Goal: Feedback & Contribution: Contribute content

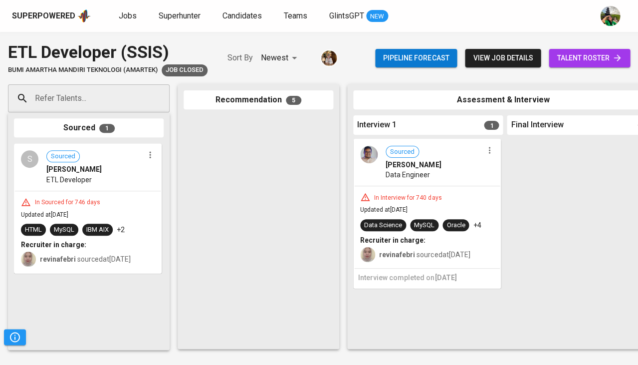
scroll to position [434, 0]
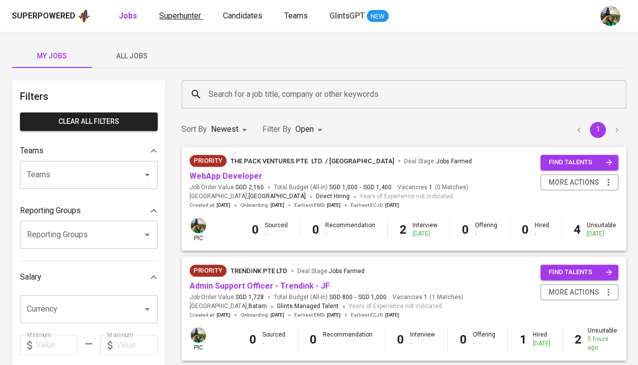
click at [187, 15] on span "Superhunter" at bounding box center [180, 15] width 42 height 9
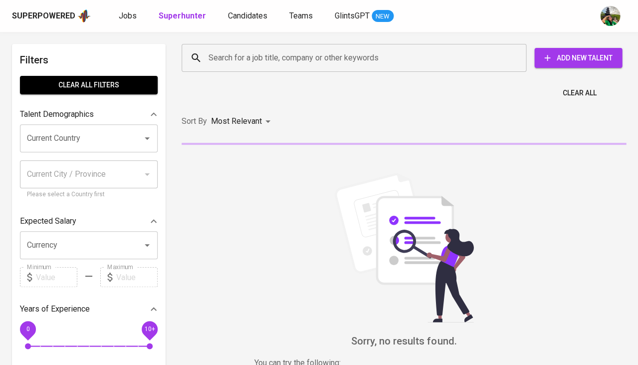
click at [257, 58] on input "Search for a job title, company or other keywords" at bounding box center [356, 57] width 301 height 19
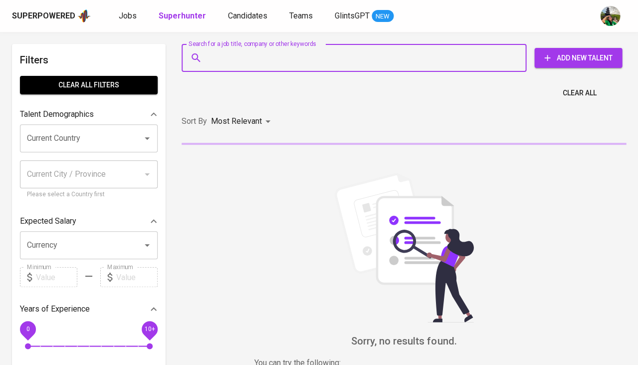
paste input "[EMAIL_ADDRESS][DOMAIN_NAME]"
type input "[EMAIL_ADDRESS][DOMAIN_NAME]"
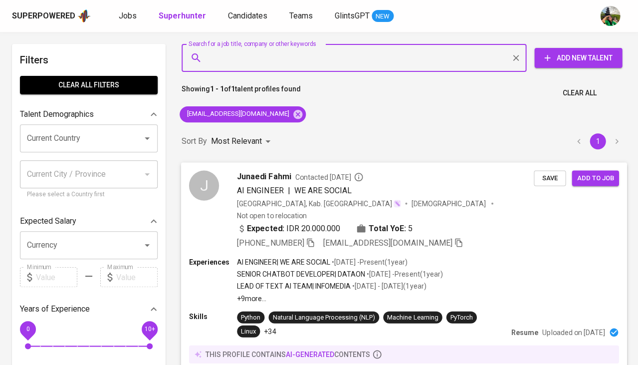
click at [545, 177] on span "Save" at bounding box center [550, 177] width 22 height 11
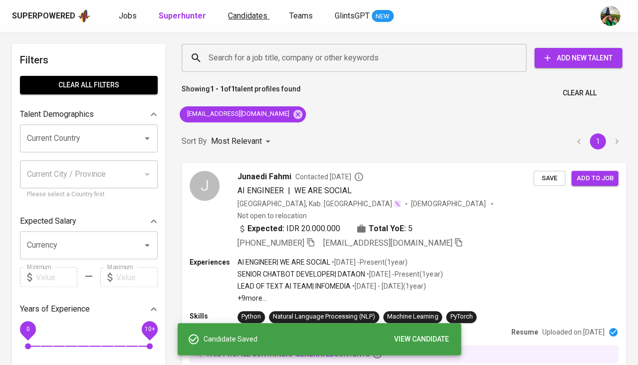
click at [261, 15] on span "Candidates" at bounding box center [247, 15] width 39 height 9
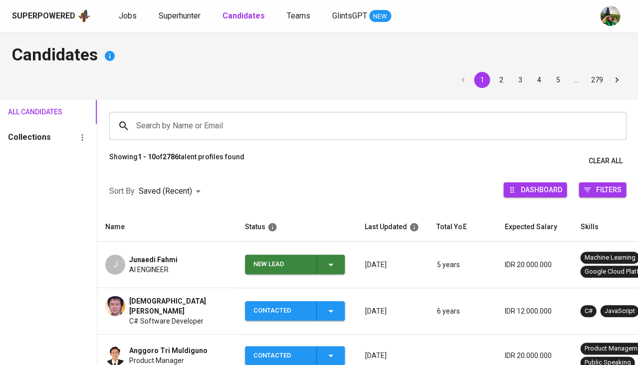
click at [329, 263] on icon "button" at bounding box center [331, 265] width 12 height 12
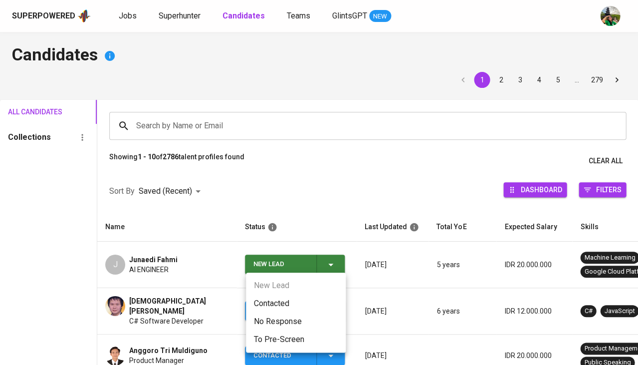
click at [276, 302] on li "Contacted" at bounding box center [296, 304] width 100 height 18
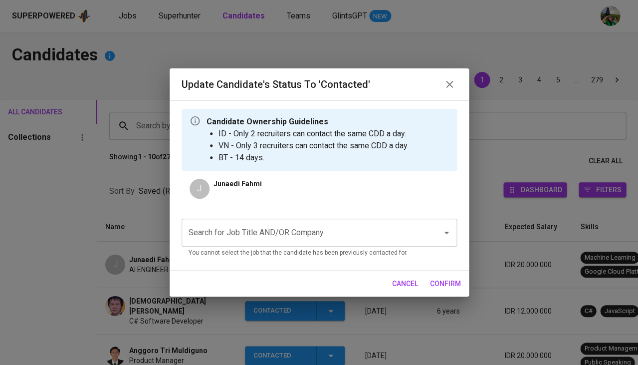
click at [275, 231] on input "Search for Job Title AND/OR Company" at bounding box center [305, 232] width 239 height 19
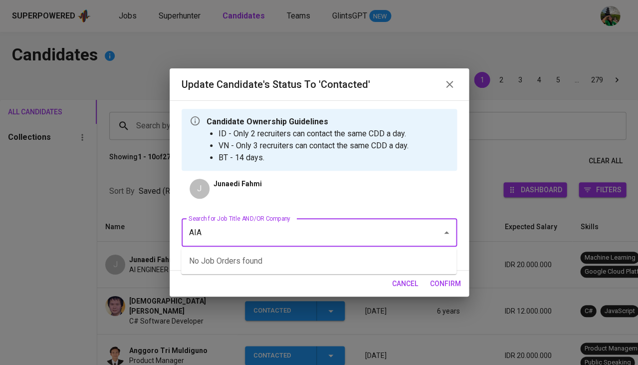
type input "AIA"
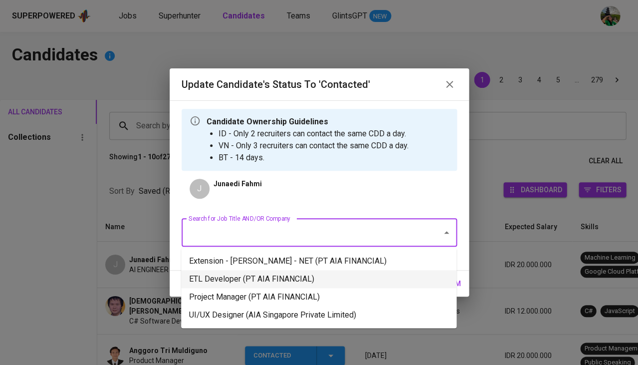
click at [267, 273] on li "ETL Developer (PT AIA FINANCIAL)" at bounding box center [319, 279] width 276 height 18
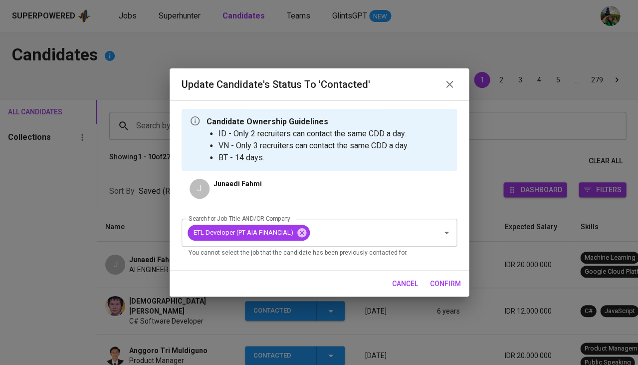
click at [445, 285] on span "confirm" at bounding box center [445, 284] width 31 height 12
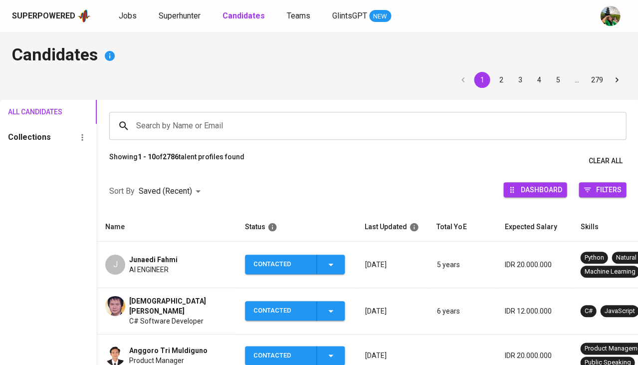
click at [153, 255] on span "Junaedi Fahmi" at bounding box center [153, 260] width 48 height 10
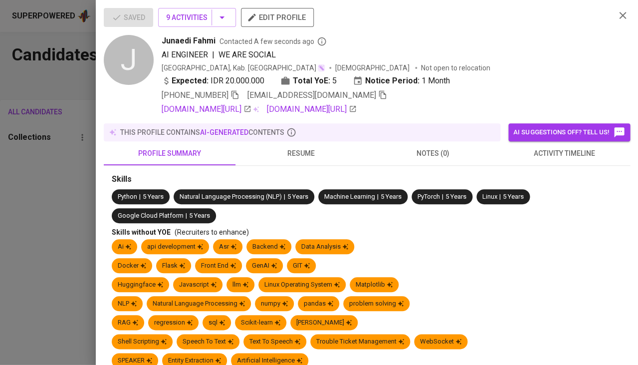
click at [150, 258] on div "Docker Flask Front End GenAI GIT" at bounding box center [367, 267] width 511 height 19
click at [293, 157] on button "resume" at bounding box center [302, 153] width 132 height 24
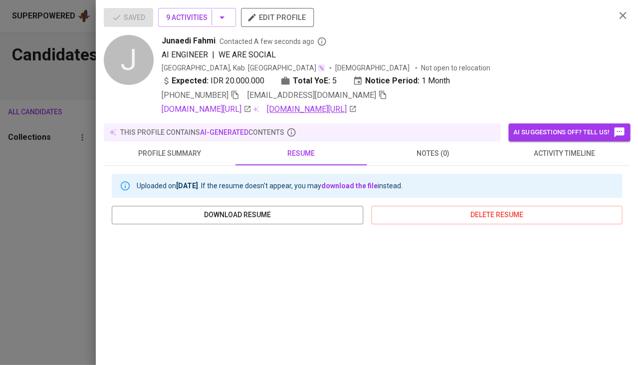
click at [351, 108] on link "github.com/junaedifahmi/talktoyourdata" at bounding box center [312, 109] width 90 height 12
click at [228, 104] on link "linkedin.com/in/junaedifahmi" at bounding box center [207, 109] width 90 height 12
click at [378, 93] on icon "button" at bounding box center [382, 94] width 9 height 9
click at [240, 92] on icon "button" at bounding box center [235, 94] width 9 height 9
click at [36, 177] on div at bounding box center [319, 182] width 638 height 365
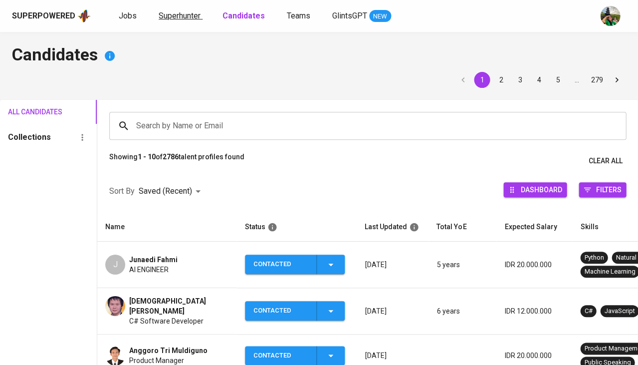
click at [168, 16] on span "Superhunter" at bounding box center [180, 15] width 42 height 9
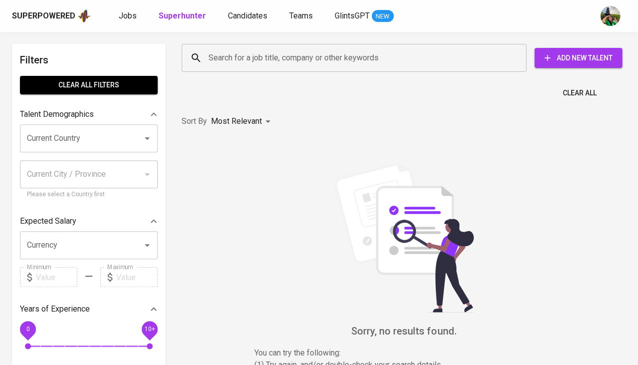
click at [250, 57] on input "Search for a job title, company or other keywords" at bounding box center [356, 57] width 301 height 19
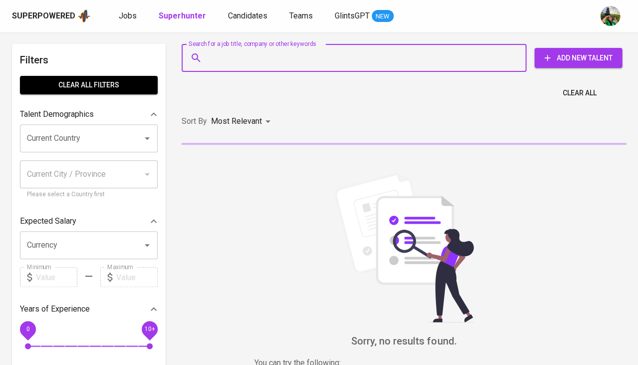
paste input "affahrizain@gmail.com"
type input "affahrizain@gmail.com"
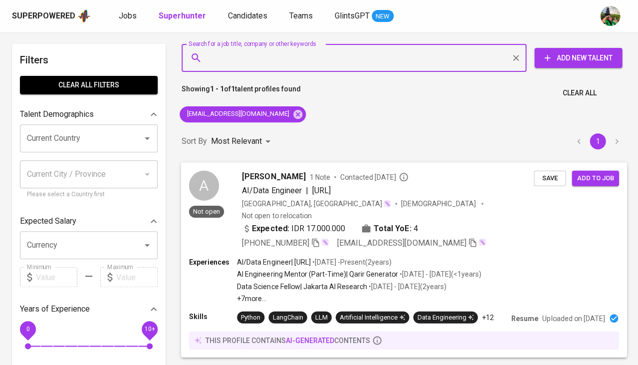
click at [541, 181] on span "Save" at bounding box center [550, 177] width 22 height 11
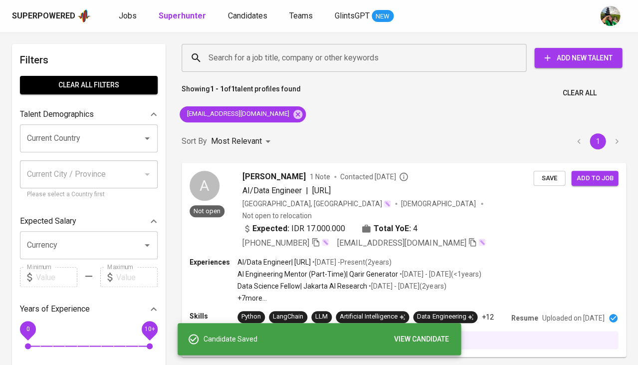
click at [246, 6] on div "Superpowered Jobs Superhunter Candidates Teams GlintsGPT NEW" at bounding box center [319, 16] width 638 height 32
click at [243, 20] on link "Candidates" at bounding box center [248, 16] width 41 height 12
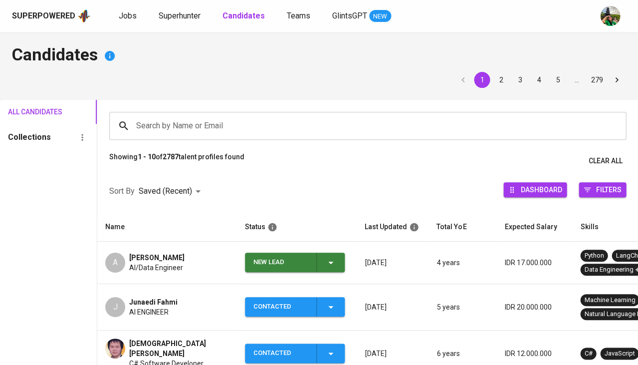
click at [336, 257] on icon "button" at bounding box center [331, 263] width 12 height 12
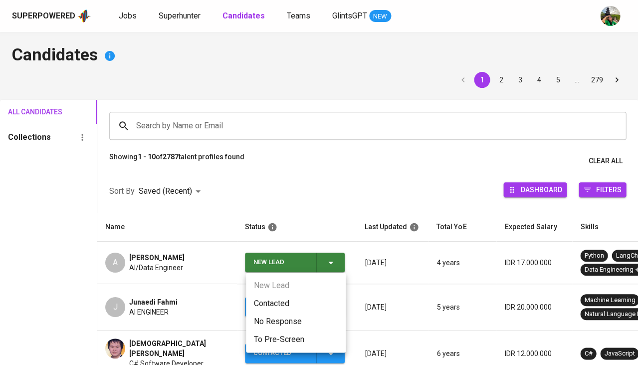
click at [288, 301] on li "Contacted" at bounding box center [296, 304] width 100 height 18
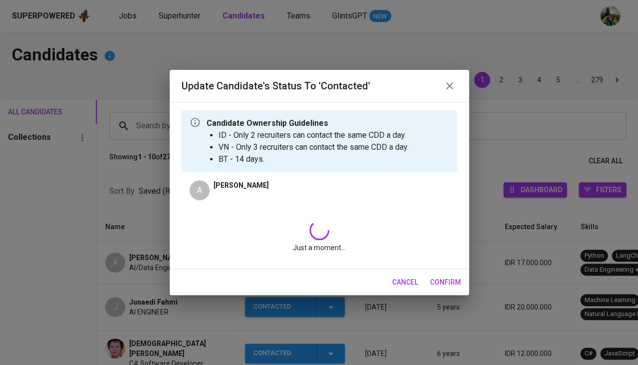
click at [296, 214] on div "Just a moment..." at bounding box center [320, 236] width 276 height 48
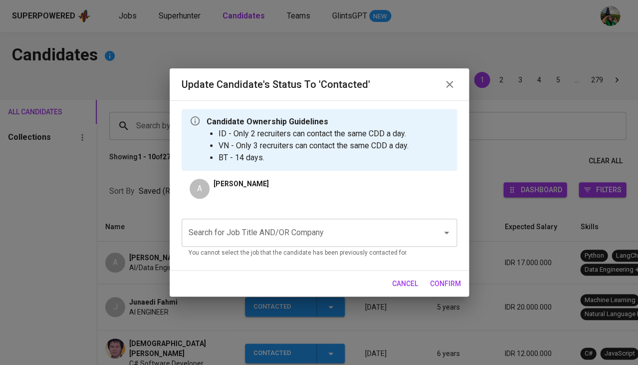
click at [272, 229] on input "Search for Job Title AND/OR Company" at bounding box center [305, 232] width 239 height 19
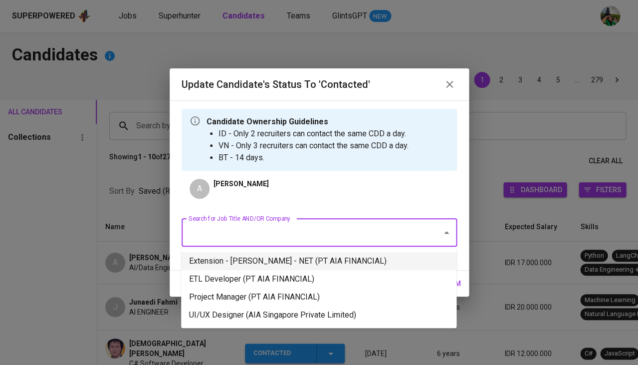
click at [262, 269] on li "Extension - Suyandi Susanto - NET (PT AIA FINANCIAL)" at bounding box center [319, 261] width 276 height 18
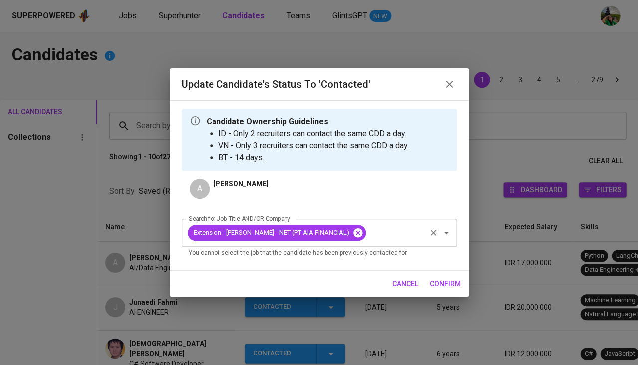
click at [361, 234] on icon at bounding box center [357, 232] width 11 height 11
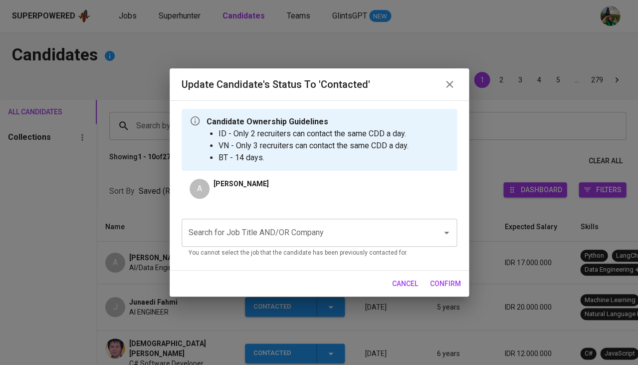
click at [361, 234] on input "Search for Job Title AND/OR Company" at bounding box center [305, 232] width 239 height 19
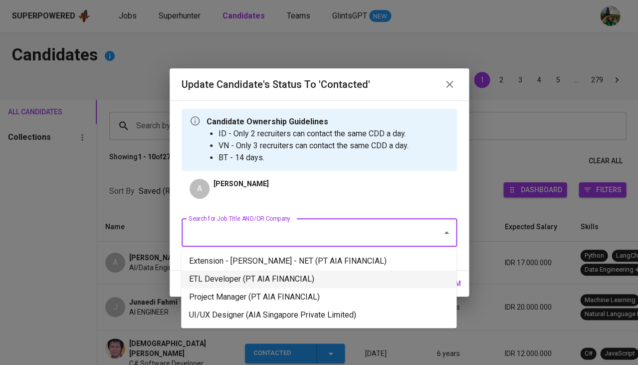
click at [334, 286] on li "ETL Developer (PT AIA FINANCIAL)" at bounding box center [319, 279] width 276 height 18
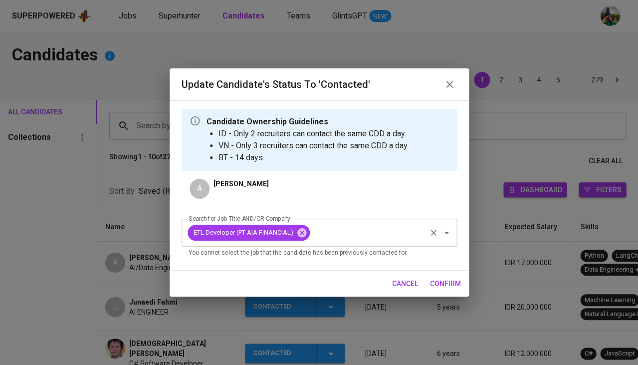
click at [453, 286] on span "confirm" at bounding box center [445, 284] width 31 height 12
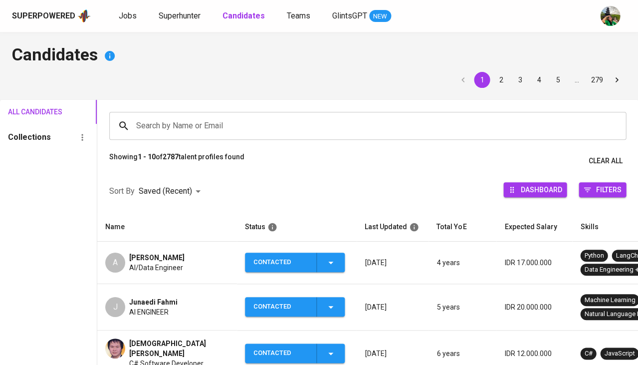
click at [150, 263] on span "AI/Data Engineer" at bounding box center [156, 268] width 54 height 10
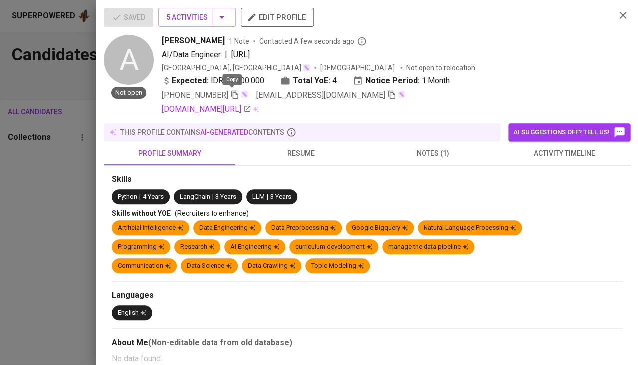
click at [235, 95] on icon "button" at bounding box center [235, 95] width 7 height 8
click at [236, 93] on icon "button" at bounding box center [235, 94] width 9 height 9
click at [66, 196] on div at bounding box center [319, 182] width 638 height 365
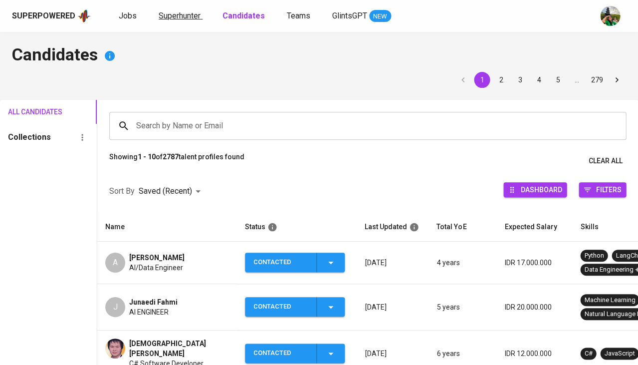
click at [162, 21] on link "Superhunter" at bounding box center [181, 16] width 44 height 12
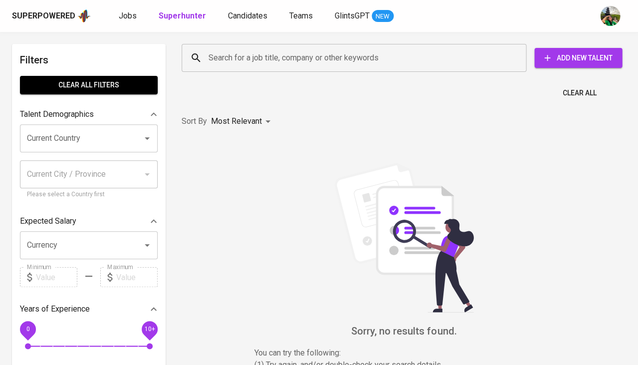
click at [265, 61] on input "Search for a job title, company or other keywords" at bounding box center [356, 57] width 301 height 19
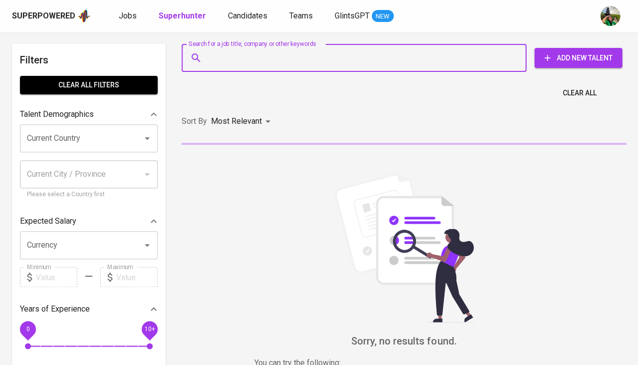
paste input "m.revaldianggara@gmail.com"
type input "m.revaldianggara@gmail.com"
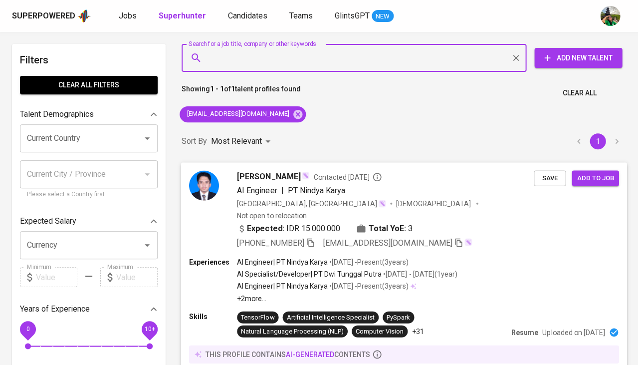
click at [549, 176] on span "Save" at bounding box center [550, 177] width 22 height 11
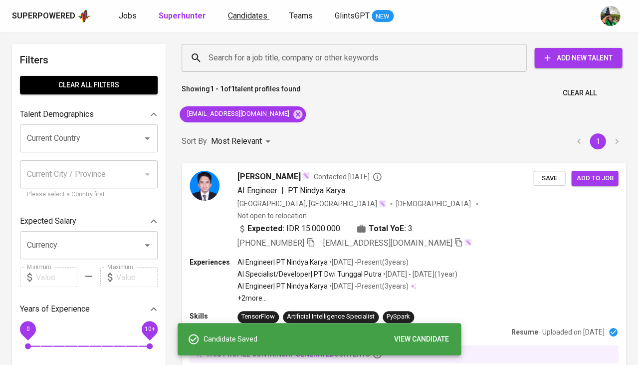
click at [253, 14] on span "Candidates" at bounding box center [247, 15] width 39 height 9
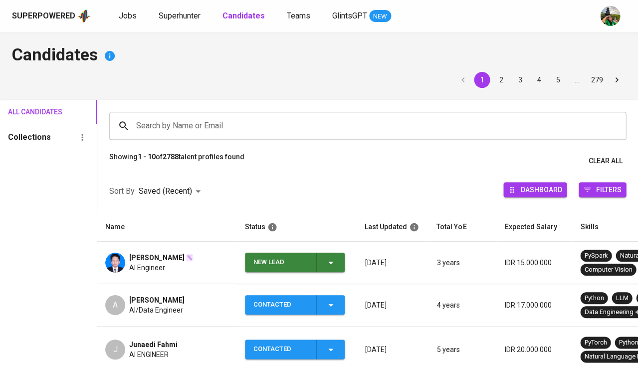
click at [339, 263] on span "New Lead" at bounding box center [295, 262] width 92 height 19
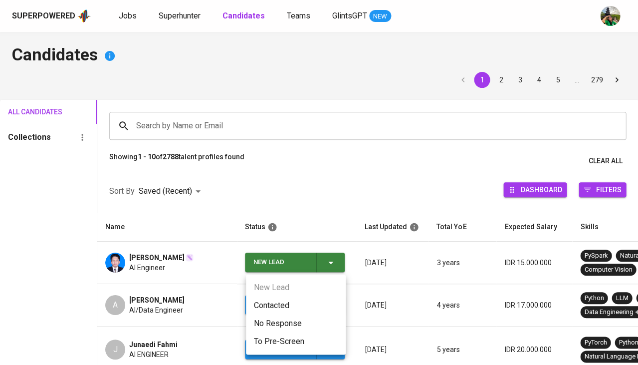
click at [274, 304] on li "Contacted" at bounding box center [296, 306] width 100 height 18
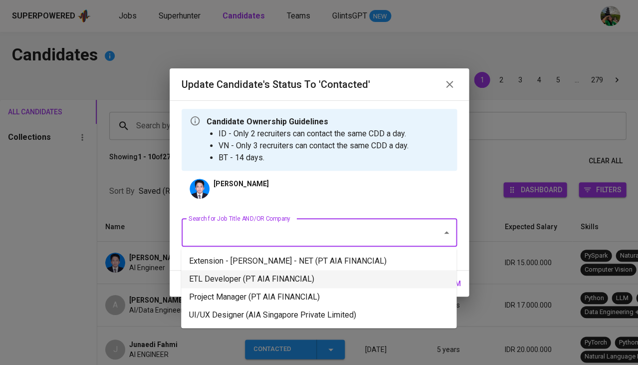
click at [253, 279] on li "ETL Developer (PT AIA FINANCIAL)" at bounding box center [319, 279] width 276 height 18
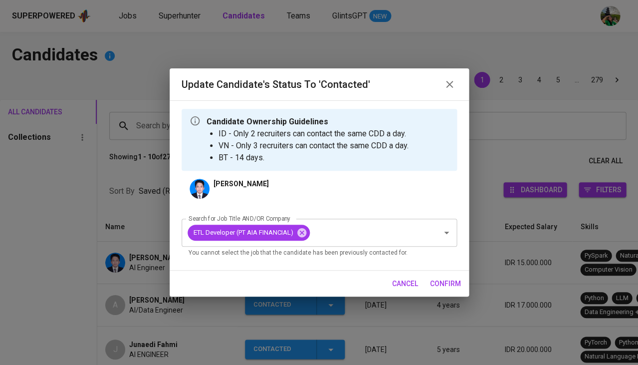
click at [446, 276] on button "confirm" at bounding box center [445, 284] width 39 height 18
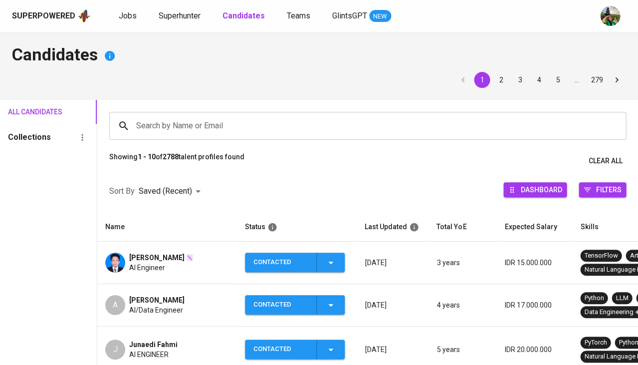
click at [150, 256] on span "[PERSON_NAME]" at bounding box center [156, 258] width 55 height 10
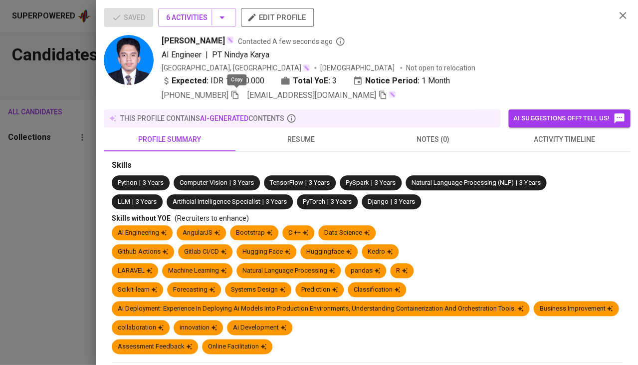
click at [237, 95] on icon "button" at bounding box center [235, 94] width 9 height 9
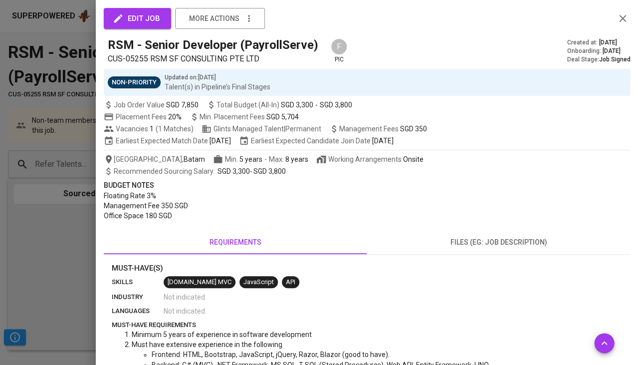
scroll to position [242, 0]
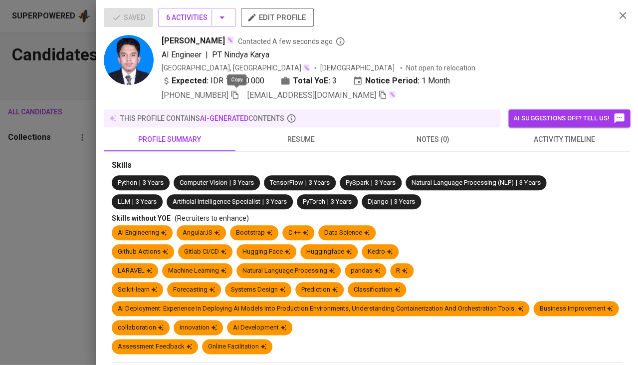
click at [547, 133] on span "activity timeline" at bounding box center [565, 139] width 120 height 12
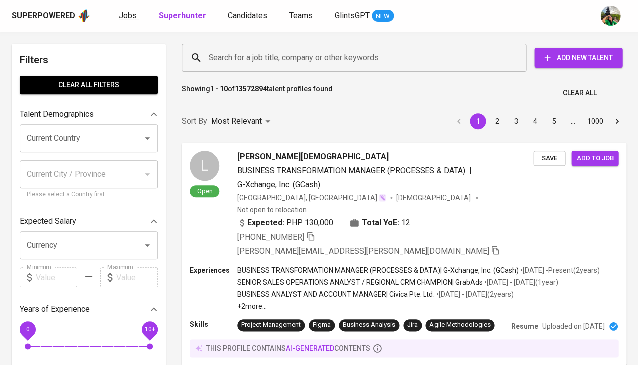
click at [130, 17] on span "Jobs" at bounding box center [128, 15] width 18 height 9
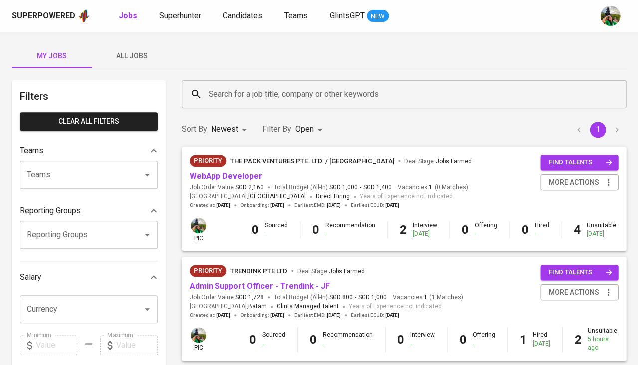
click at [134, 55] on span "All Jobs" at bounding box center [132, 56] width 68 height 12
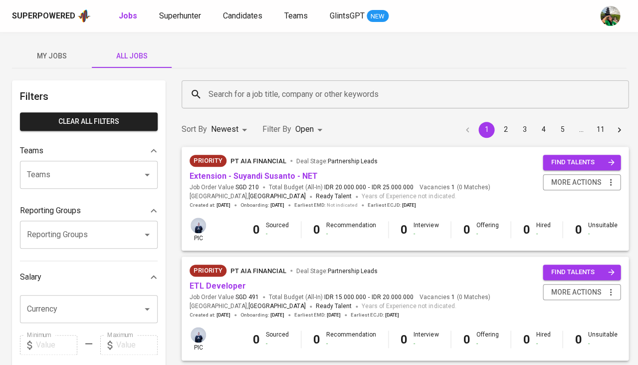
click at [249, 100] on input "Search for a job title, company or other keywords" at bounding box center [407, 94] width 403 height 19
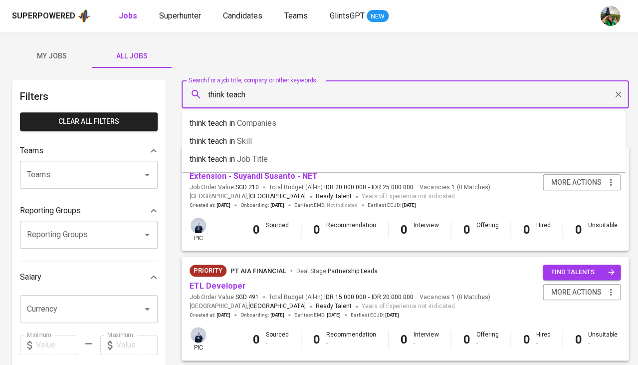
type input "think teach"
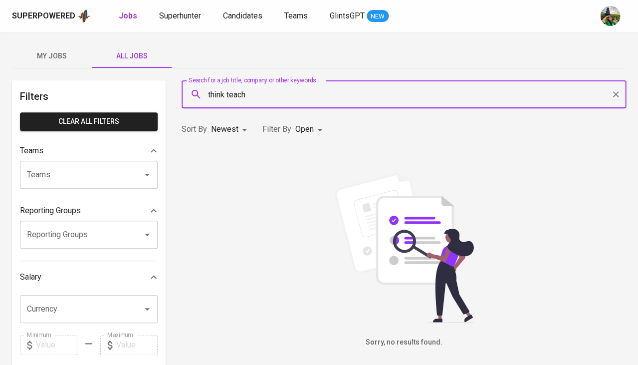
click at [298, 129] on body "Superpowered Jobs Superhunter Candidates Teams GlintsGPT NEW My Jobs All Jobs F…" at bounding box center [319, 340] width 638 height 681
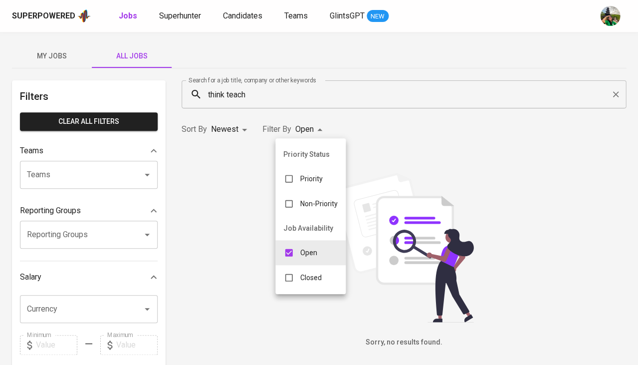
click at [299, 268] on div "Closed" at bounding box center [303, 277] width 54 height 19
type input "OPEN,CLOSE"
checkbox input "true"
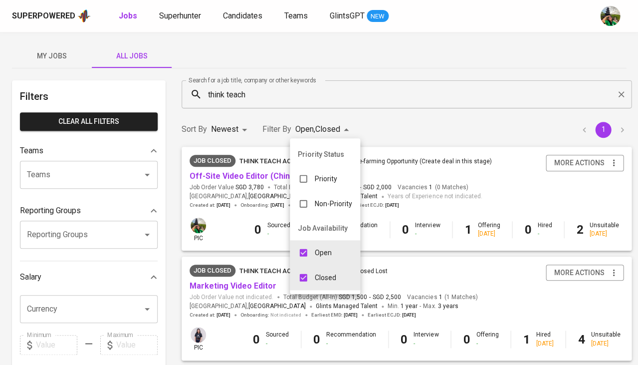
click at [409, 143] on div at bounding box center [319, 182] width 638 height 365
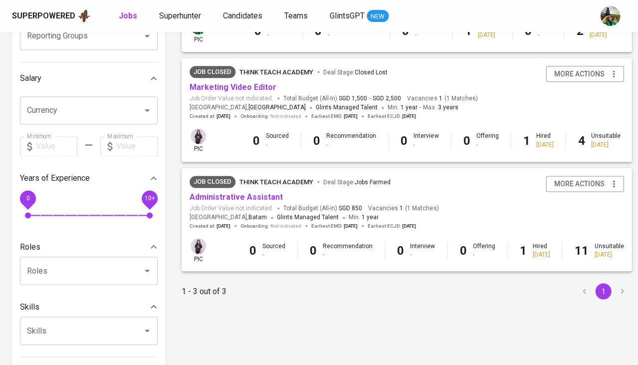
scroll to position [199, 0]
click at [242, 195] on link "Administrative Assistant" at bounding box center [236, 196] width 93 height 9
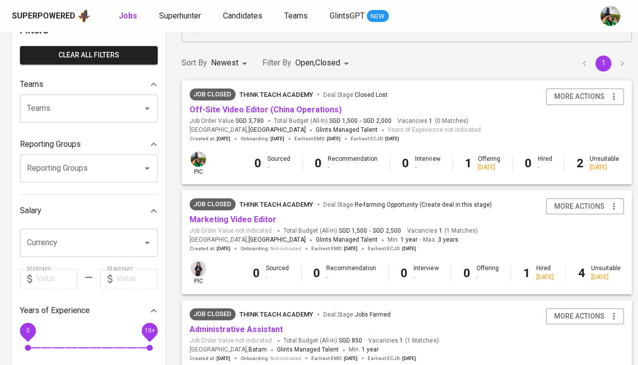
scroll to position [66, 0]
click at [323, 63] on body "Superpowered Jobs Superhunter Candidates Teams GlintsGPT NEW My Jobs All Jobs F…" at bounding box center [319, 274] width 638 height 681
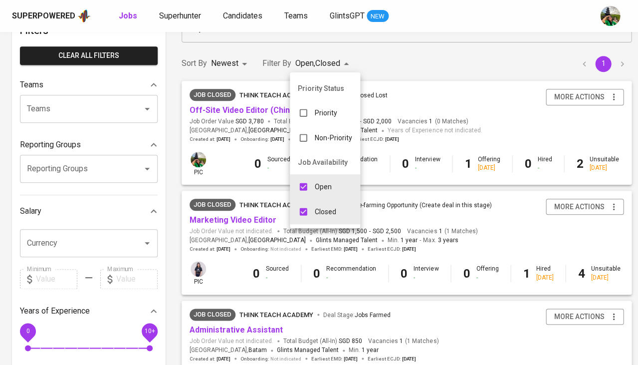
click at [283, 59] on div at bounding box center [319, 182] width 638 height 365
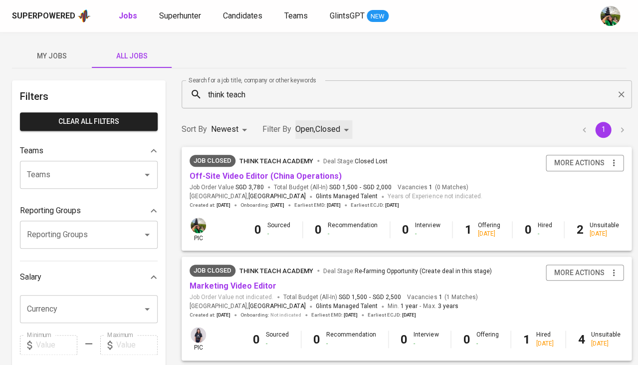
scroll to position [0, 0]
click at [220, 90] on input "think teach" at bounding box center [409, 94] width 406 height 19
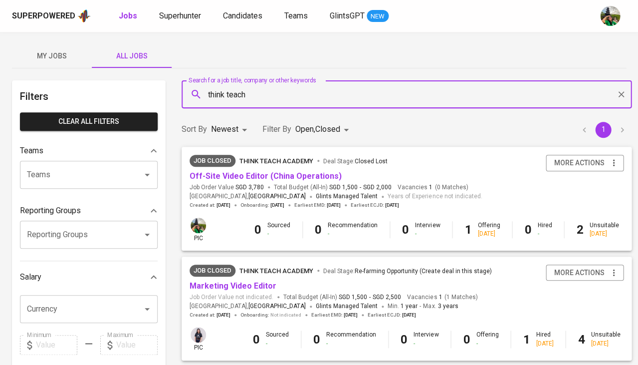
click at [220, 90] on input "think teach" at bounding box center [409, 94] width 406 height 19
type input "macro"
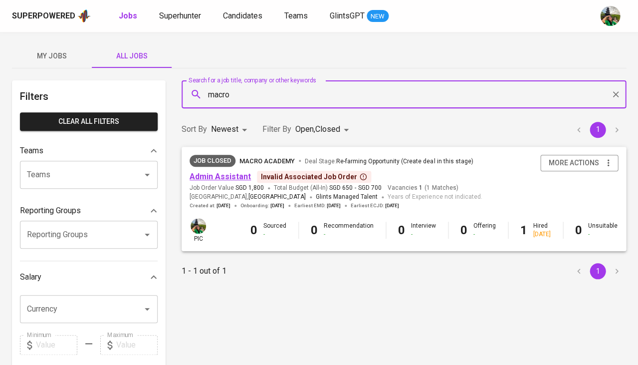
click at [238, 173] on link "Admin Assistant" at bounding box center [220, 176] width 61 height 9
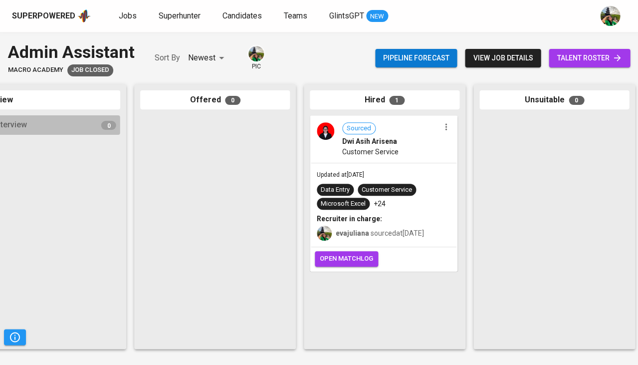
scroll to position [0, 550]
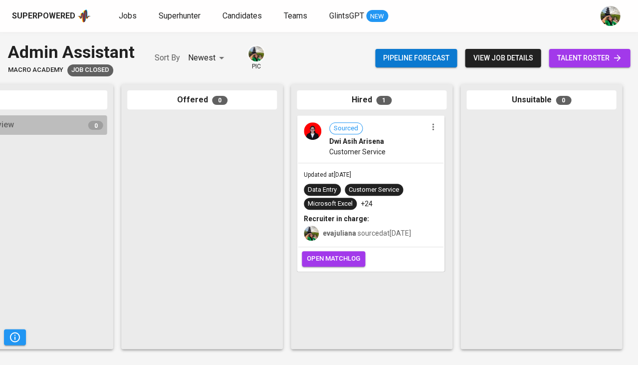
click at [442, 177] on div "Updated at Jul 21, 2025 Data Entry Customer Service Microsoft Excel +24 Recruit…" at bounding box center [371, 205] width 146 height 84
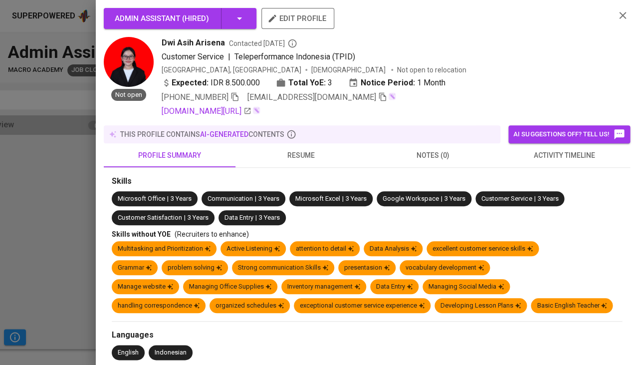
click at [311, 146] on button "resume" at bounding box center [302, 155] width 132 height 24
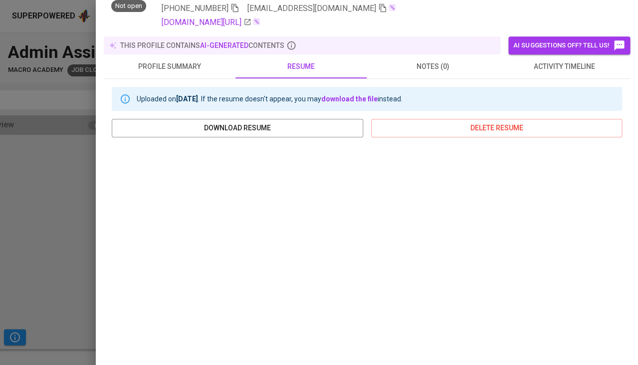
scroll to position [183, 0]
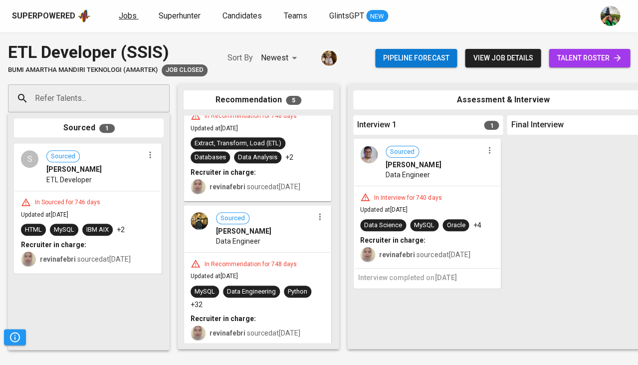
click at [125, 16] on span "Jobs" at bounding box center [128, 15] width 18 height 9
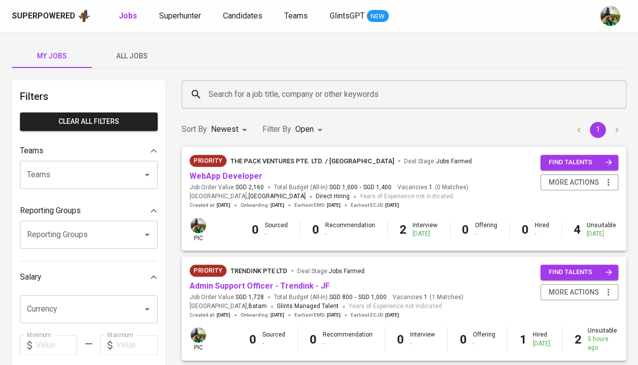
click at [143, 57] on span "All Jobs" at bounding box center [132, 56] width 68 height 12
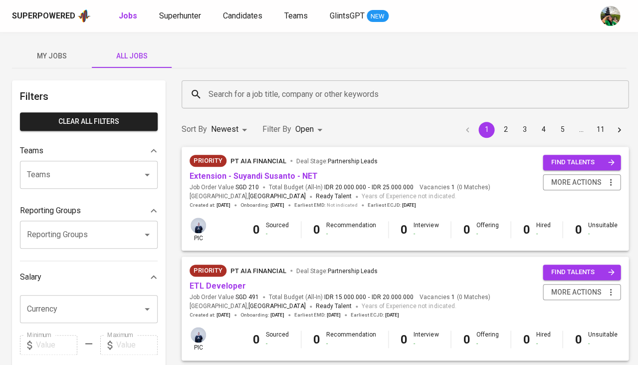
click at [283, 98] on input "Search for a job title, company or other keywords" at bounding box center [407, 94] width 403 height 19
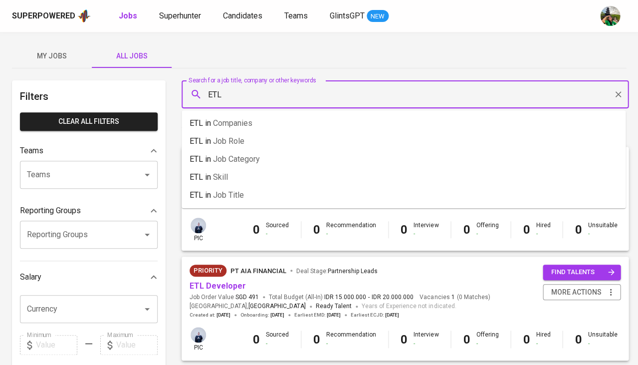
type input "ETL"
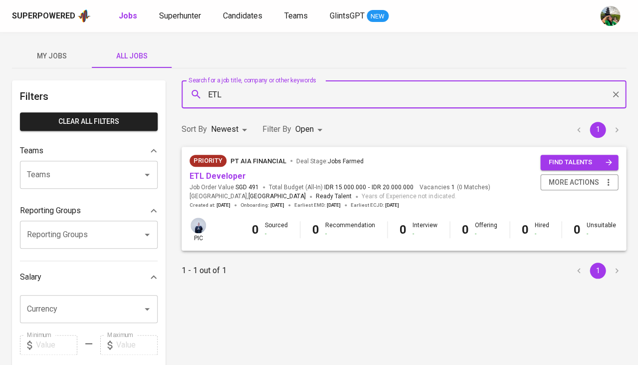
click at [313, 133] on body "Superpowered Jobs Superhunter Candidates Teams GlintsGPT NEW My Jobs All Jobs F…" at bounding box center [319, 340] width 638 height 681
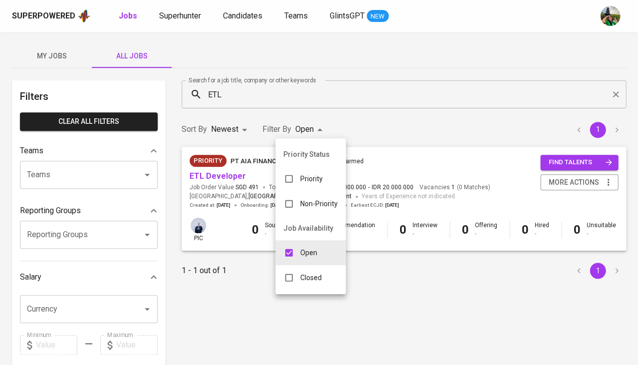
click at [312, 278] on div "Closed" at bounding box center [303, 277] width 54 height 19
type input "OPEN,CLOSE"
checkbox input "true"
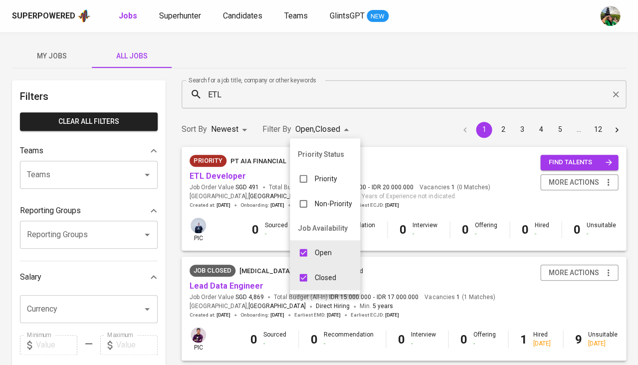
click at [319, 248] on p "Open" at bounding box center [323, 253] width 17 height 10
type input "CLOSE"
checkbox input "false"
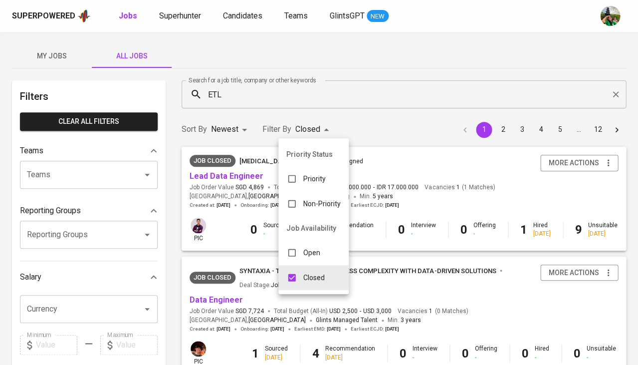
click at [375, 133] on div at bounding box center [319, 182] width 638 height 365
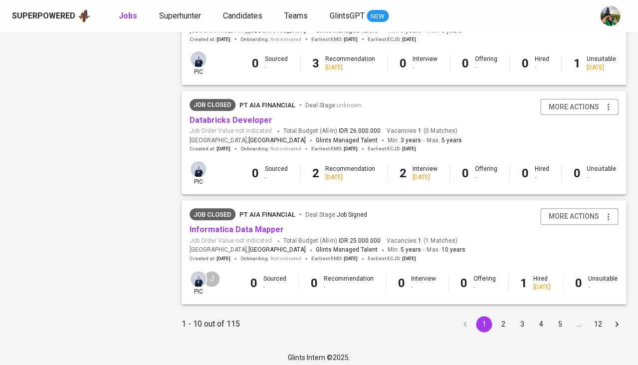
scroll to position [948, 0]
click at [505, 318] on button "2" at bounding box center [503, 325] width 16 height 16
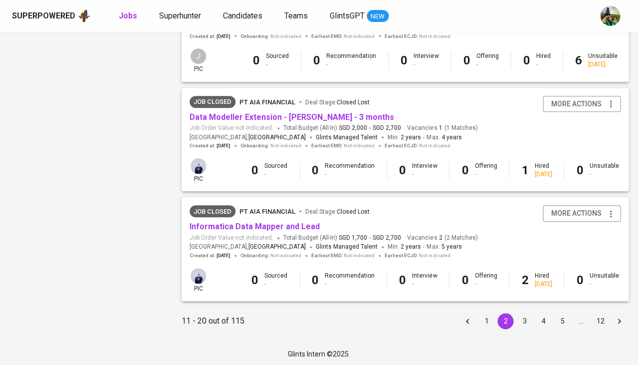
scroll to position [934, 0]
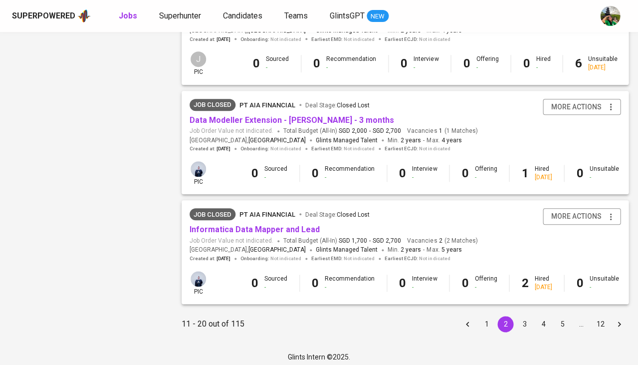
click at [517, 316] on button "3" at bounding box center [525, 324] width 16 height 16
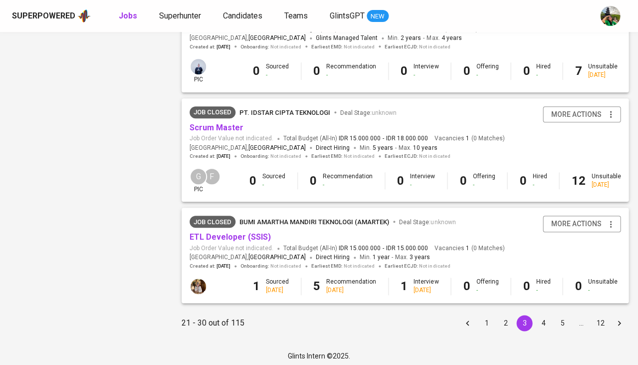
scroll to position [926, 0]
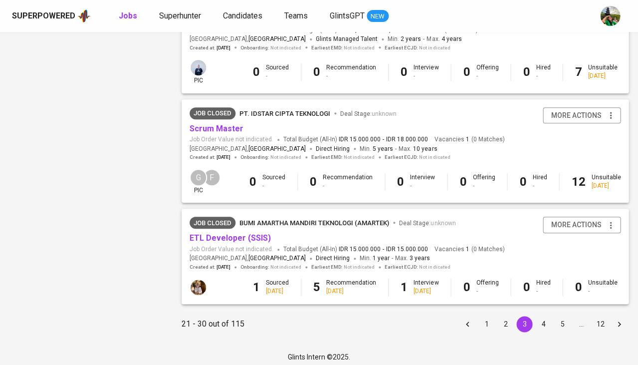
click at [541, 316] on button "4" at bounding box center [544, 324] width 16 height 16
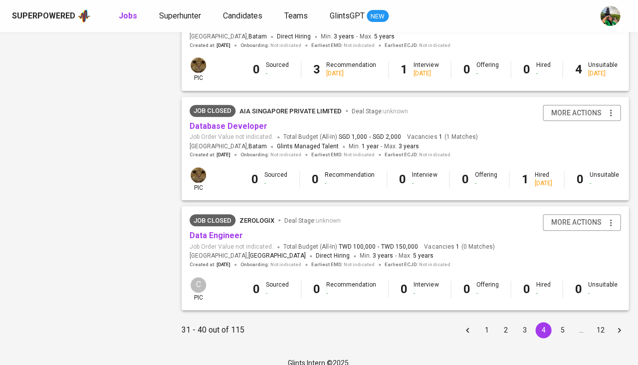
scroll to position [928, 0]
click at [559, 322] on button "5" at bounding box center [563, 330] width 16 height 16
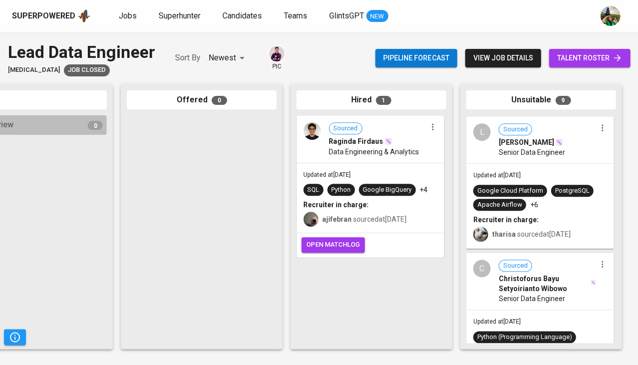
scroll to position [905, 0]
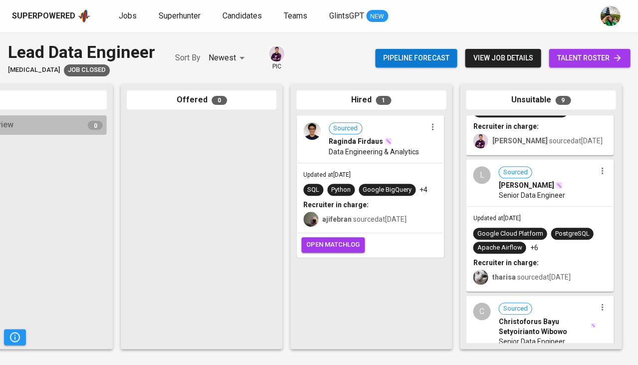
click at [542, 207] on div "Updated at [DATE] Google Cloud Platform PostgreSQL Apache Airflow +6 Recruiter …" at bounding box center [540, 249] width 146 height 84
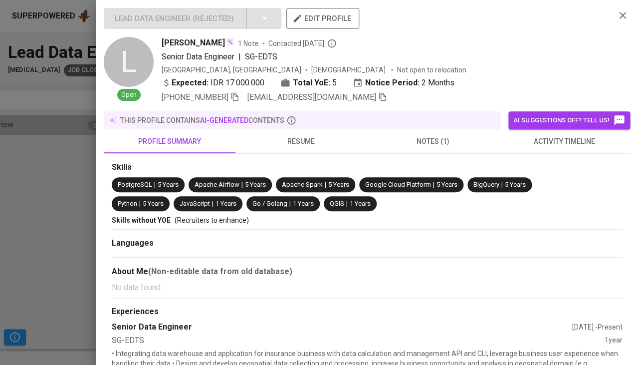
click at [71, 226] on div at bounding box center [319, 182] width 638 height 365
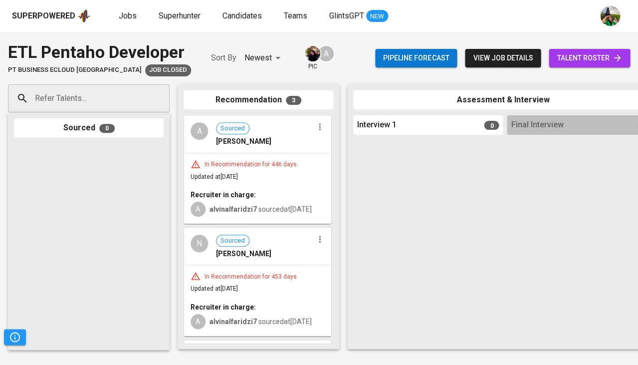
click at [294, 193] on div "Recruiter in charge:" at bounding box center [258, 195] width 134 height 10
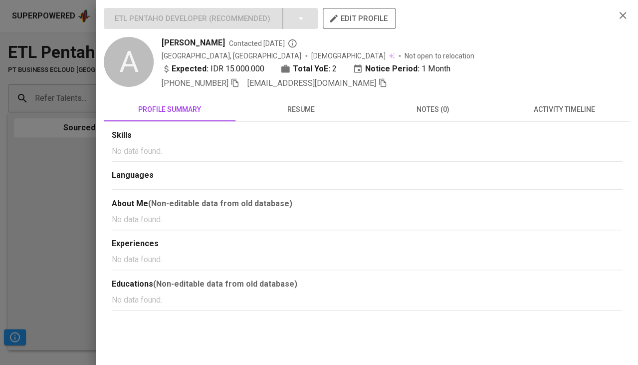
click at [306, 110] on span "resume" at bounding box center [302, 109] width 120 height 12
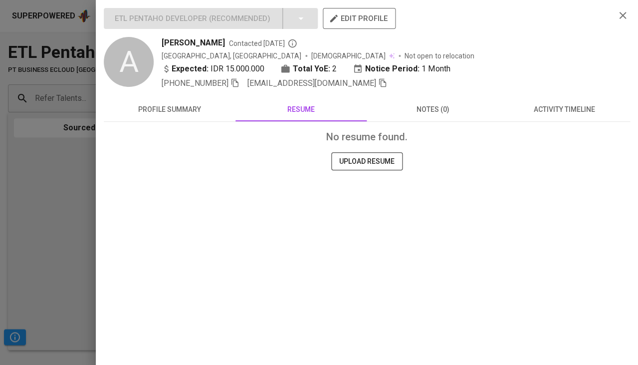
click at [73, 253] on div at bounding box center [319, 182] width 638 height 365
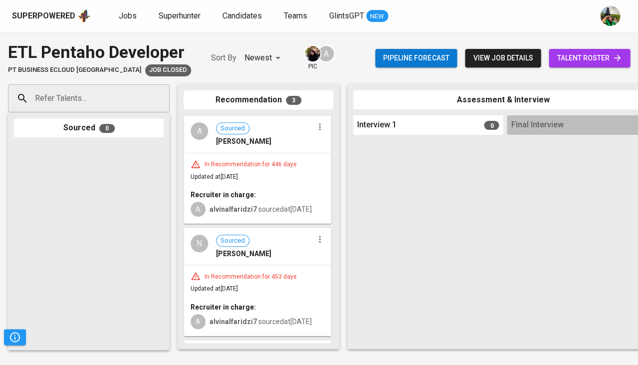
click at [300, 255] on div "[PERSON_NAME]" at bounding box center [264, 254] width 97 height 10
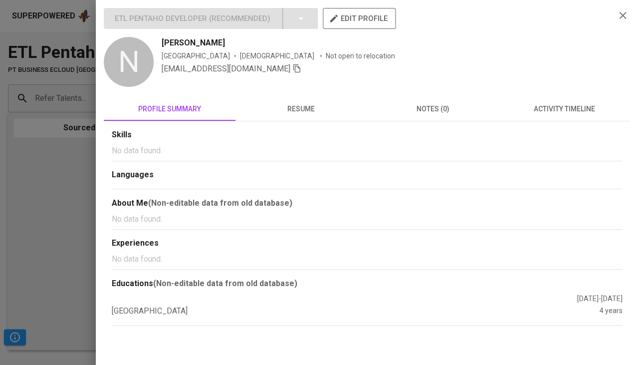
click at [296, 120] on button "resume" at bounding box center [302, 109] width 132 height 24
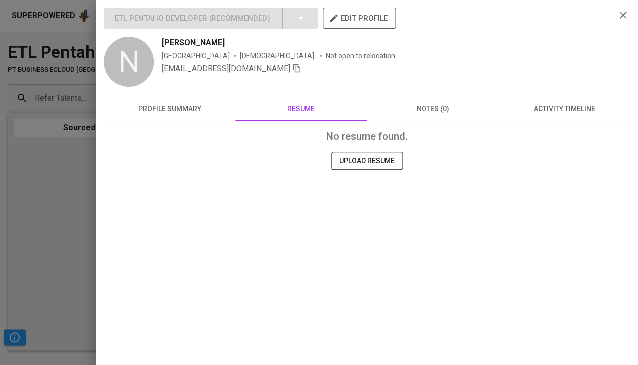
click at [74, 216] on div at bounding box center [319, 182] width 638 height 365
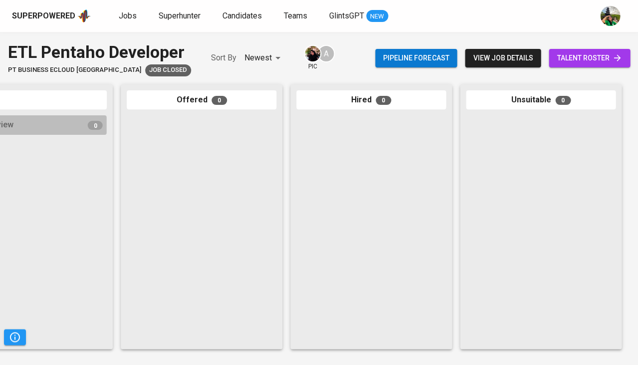
scroll to position [0, 551]
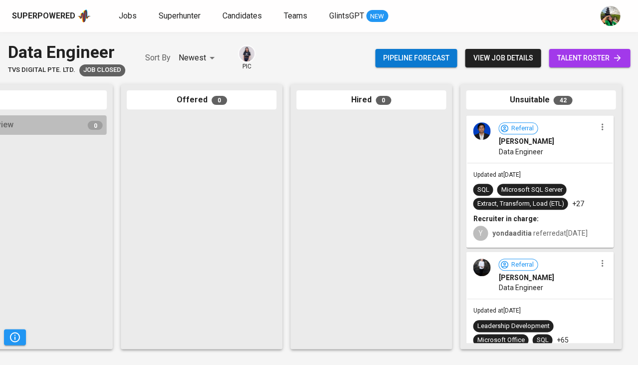
scroll to position [0, 551]
click at [515, 198] on div "Extract, Transform, Load (ETL)" at bounding box center [520, 204] width 95 height 12
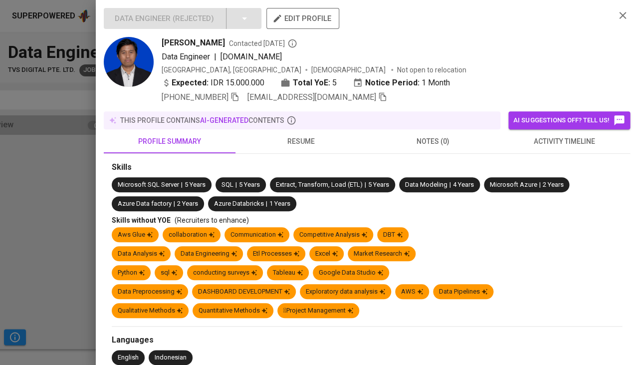
click at [310, 129] on button "resume" at bounding box center [302, 141] width 132 height 24
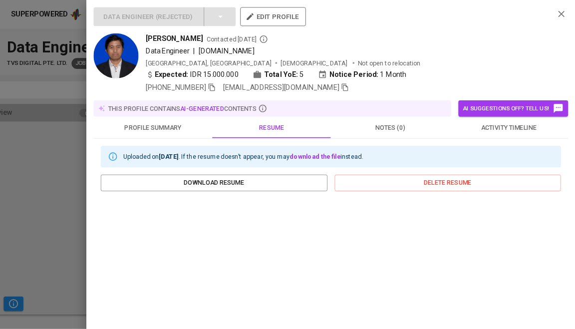
scroll to position [0, 0]
click at [234, 95] on icon "button" at bounding box center [235, 96] width 9 height 9
click at [378, 97] on icon "button" at bounding box center [382, 96] width 9 height 9
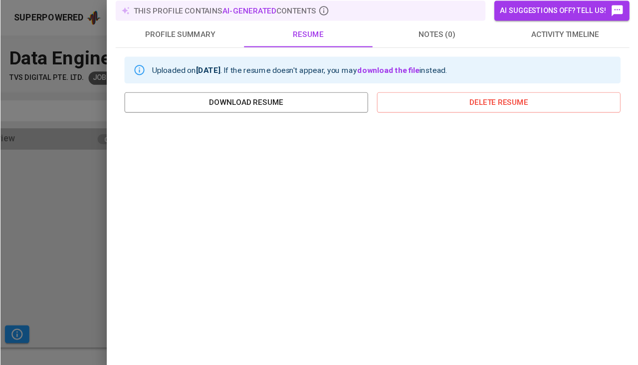
scroll to position [120, 0]
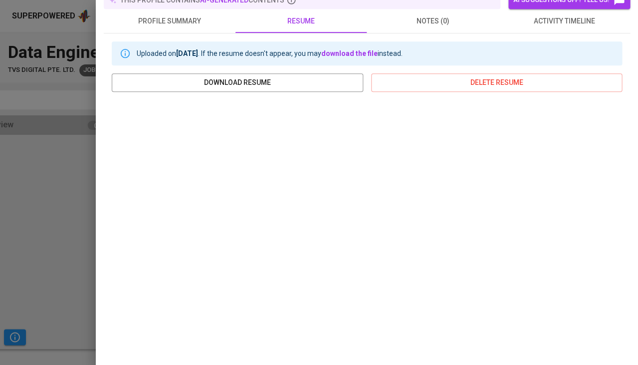
click at [84, 216] on div at bounding box center [319, 182] width 638 height 365
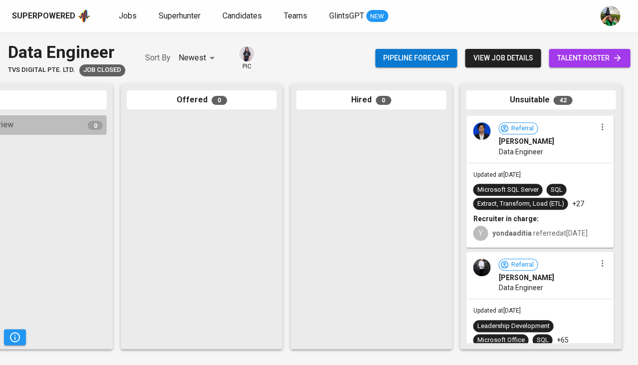
scroll to position [64, 0]
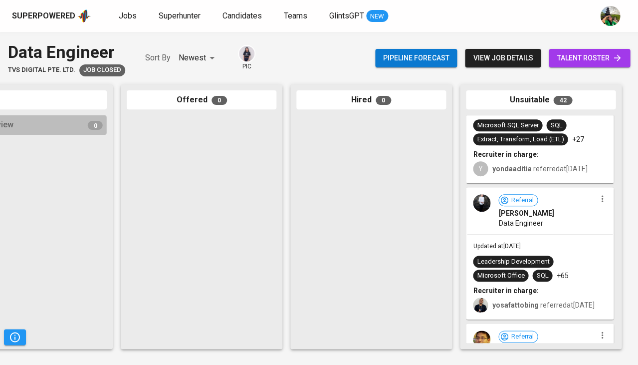
click at [510, 218] on span "Agustinus Gladyawan Dwi Putra" at bounding box center [526, 213] width 55 height 10
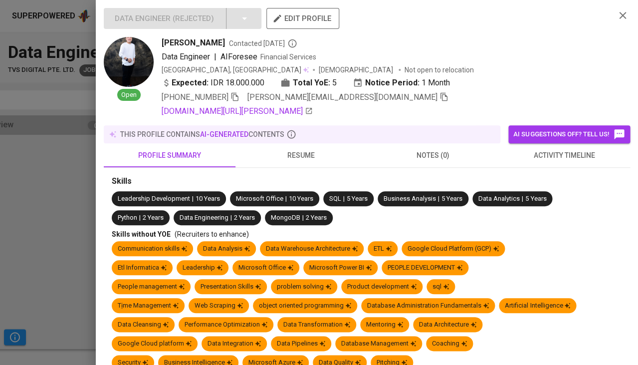
click at [293, 151] on span "resume" at bounding box center [302, 155] width 120 height 12
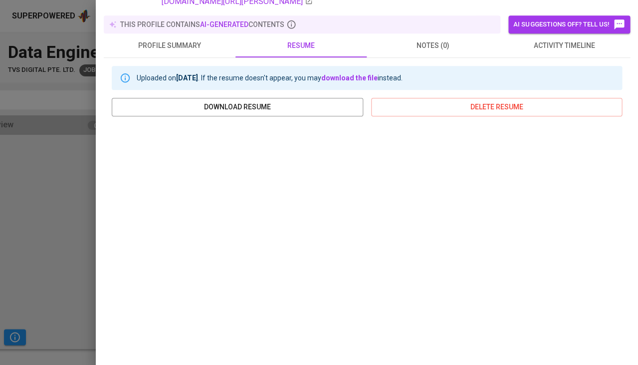
scroll to position [184, 0]
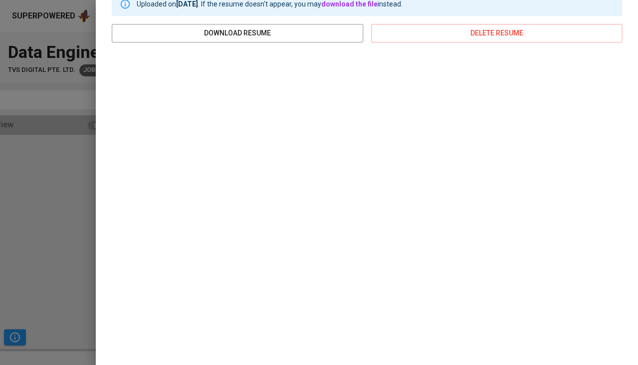
click at [26, 169] on div at bounding box center [319, 182] width 638 height 365
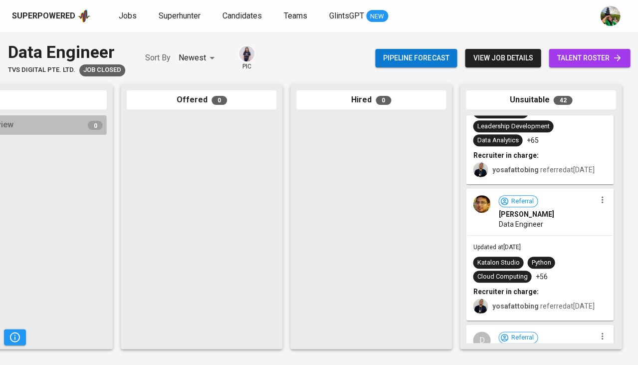
scroll to position [249, 0]
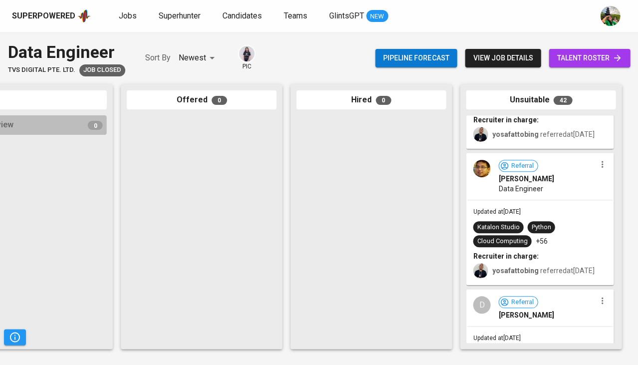
click at [541, 233] on div "Python" at bounding box center [541, 227] width 27 height 12
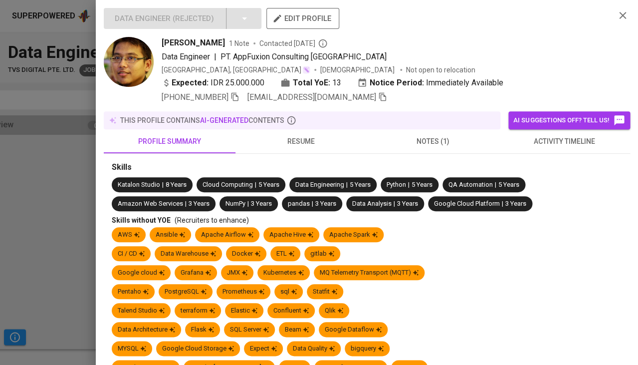
click at [296, 147] on button "resume" at bounding box center [302, 141] width 132 height 24
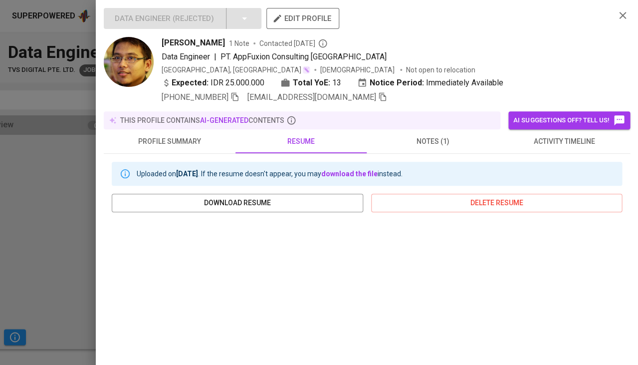
scroll to position [0, 0]
click at [213, 45] on span "Muhammad Saipul Rohman" at bounding box center [193, 43] width 63 height 12
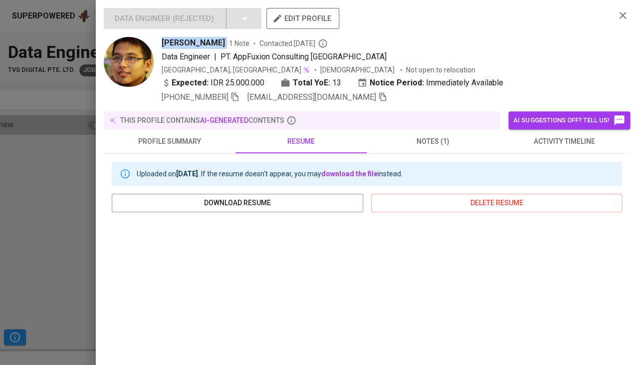
copy span "Muhammad Saipul Rohman"
click at [52, 213] on div at bounding box center [319, 182] width 638 height 365
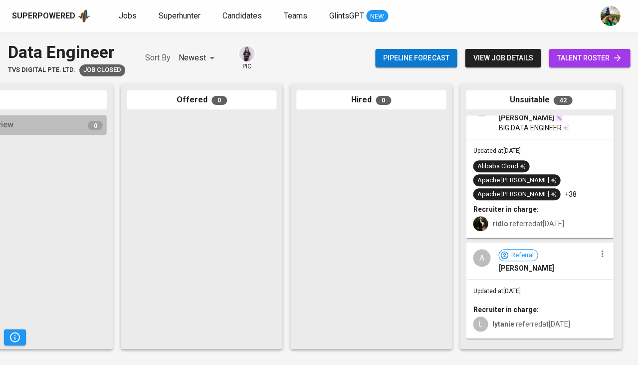
scroll to position [517, 0]
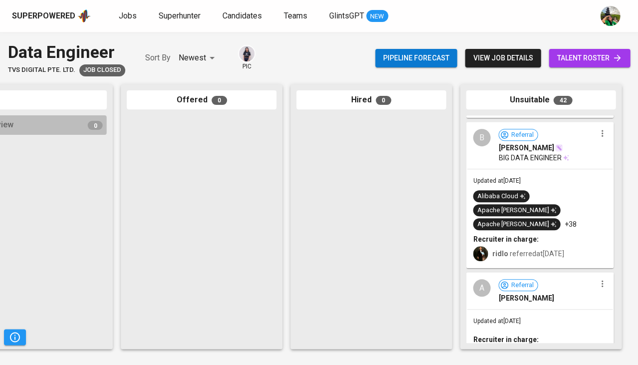
click at [510, 163] on span "BIG DATA ENGINEER" at bounding box center [530, 158] width 63 height 10
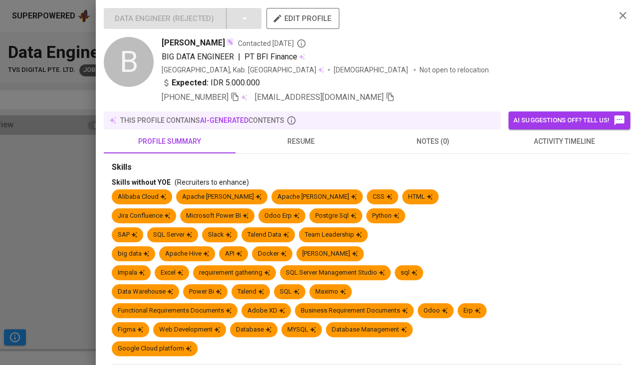
click at [300, 139] on span "resume" at bounding box center [302, 141] width 120 height 12
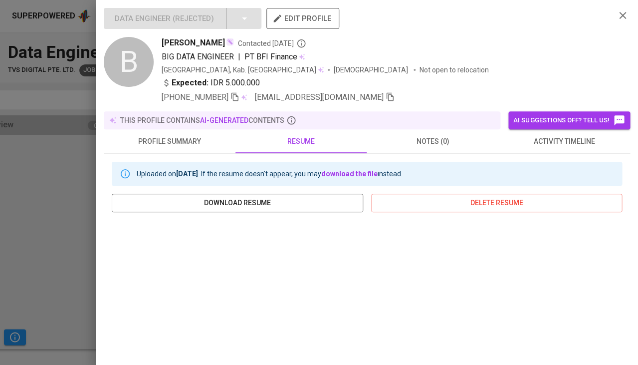
scroll to position [0, 0]
click at [49, 248] on div at bounding box center [319, 182] width 638 height 365
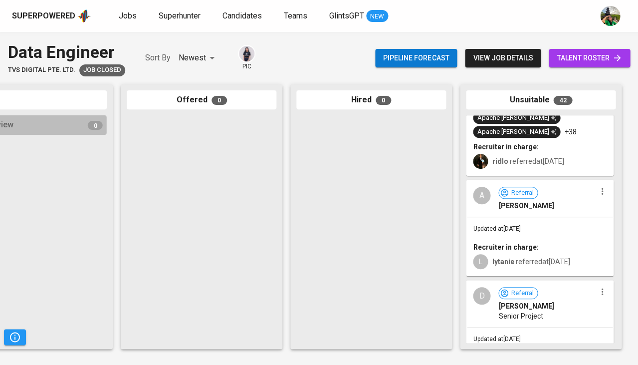
scroll to position [614, 0]
click at [549, 217] on div "Updated at Oct 30, 2023 Recruiter in charge: L lytanie referred at Oct 15, 2023" at bounding box center [540, 246] width 146 height 58
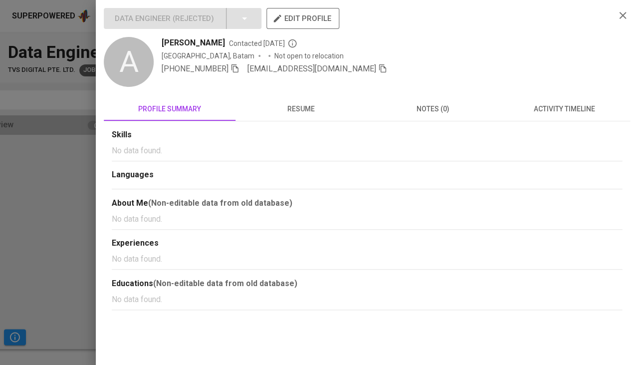
click at [298, 116] on button "resume" at bounding box center [302, 109] width 132 height 24
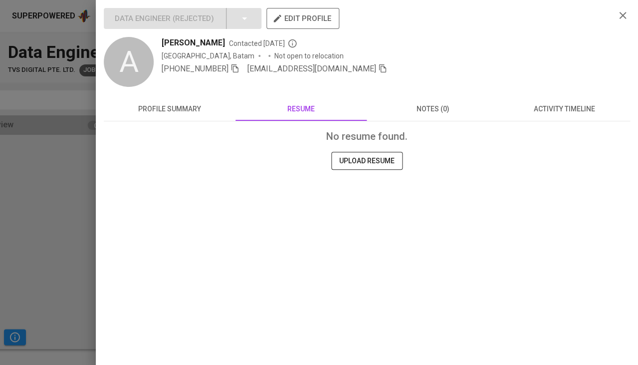
click at [55, 223] on div at bounding box center [319, 182] width 638 height 365
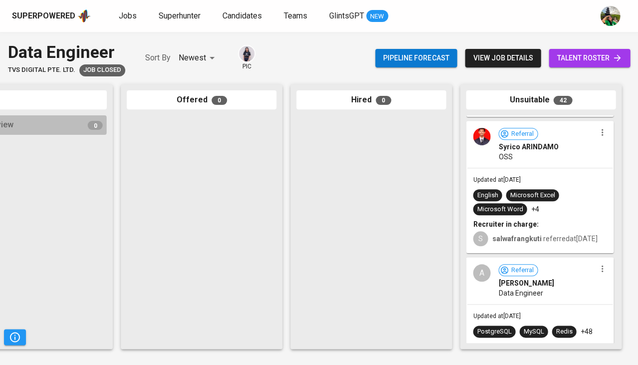
scroll to position [915, 0]
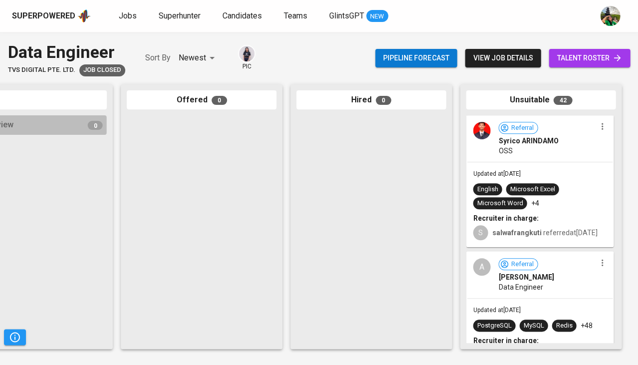
click at [529, 279] on div "A Referral Akhirwan Novendi Data Engineer" at bounding box center [540, 275] width 146 height 46
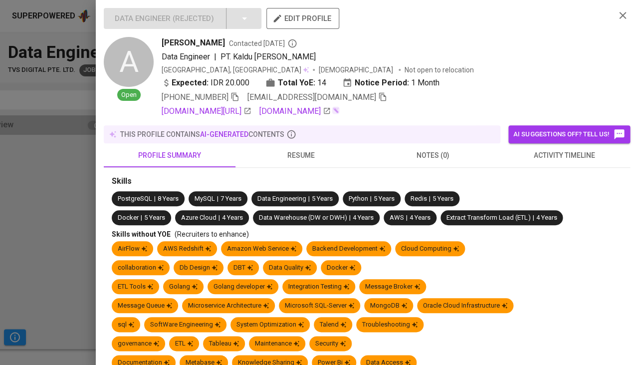
click at [305, 154] on span "resume" at bounding box center [302, 155] width 120 height 12
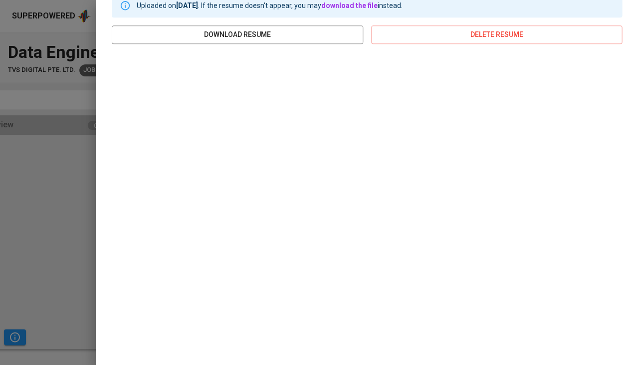
scroll to position [111, 0]
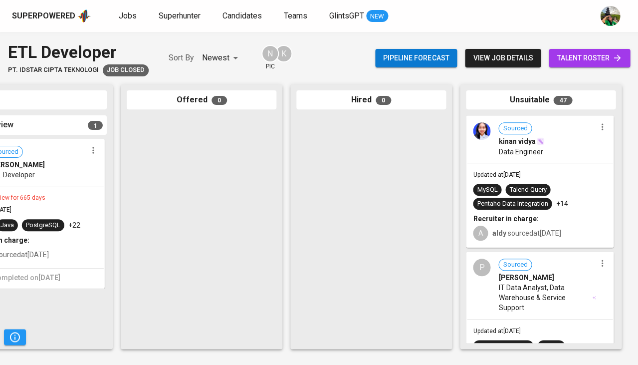
scroll to position [0, 704]
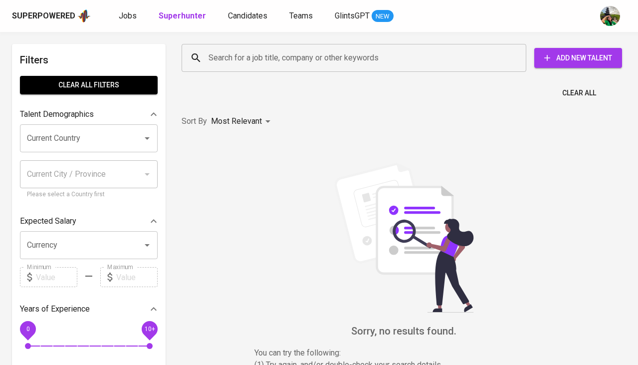
click at [184, 16] on b "Superhunter" at bounding box center [182, 15] width 47 height 9
click at [246, 47] on div "Search for a job title, company or other keywords" at bounding box center [354, 58] width 345 height 28
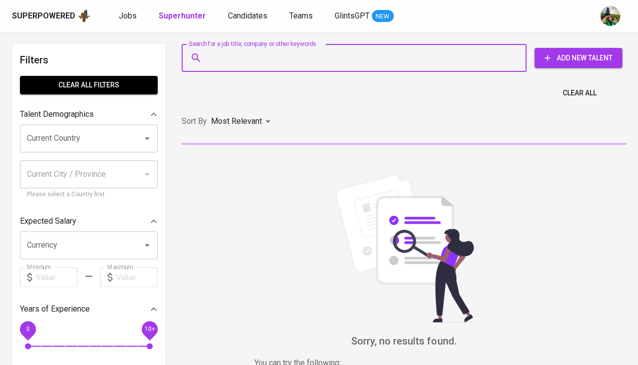
paste input "[EMAIL_ADDRESS][DOMAIN_NAME]"
type input "[EMAIL_ADDRESS][DOMAIN_NAME]"
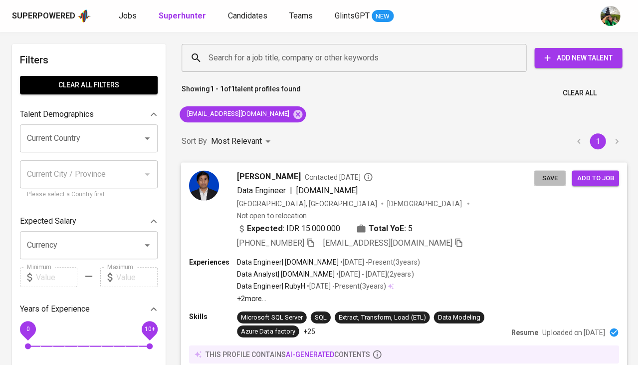
click at [544, 176] on span "Save" at bounding box center [550, 177] width 22 height 11
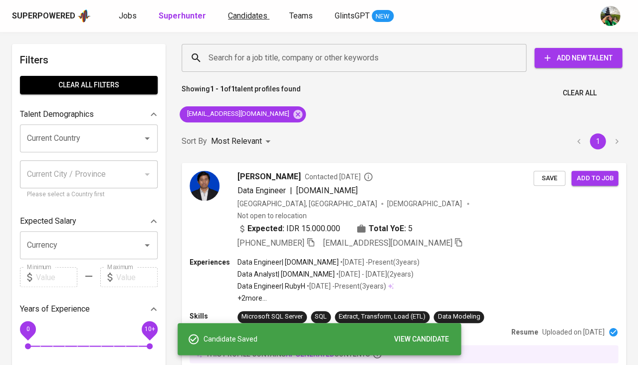
click at [255, 20] on link "Candidates" at bounding box center [248, 16] width 41 height 12
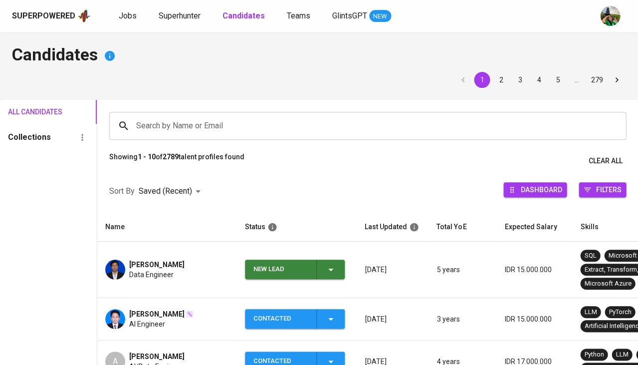
click at [333, 260] on div "New Lead" at bounding box center [295, 269] width 83 height 19
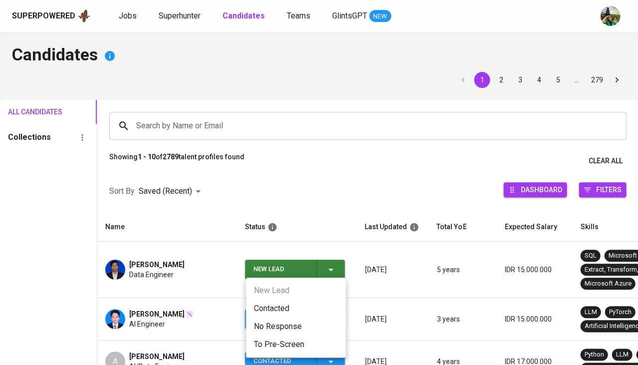
click at [293, 310] on li "Contacted" at bounding box center [296, 309] width 100 height 18
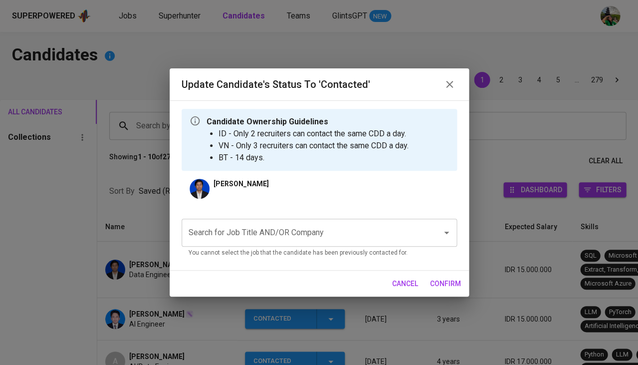
click at [294, 234] on input "Search for Job Title AND/OR Company" at bounding box center [305, 232] width 239 height 19
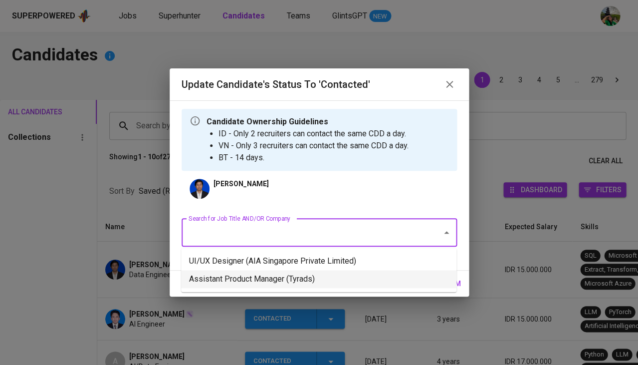
click at [268, 280] on li "Assistant Product Manager (Tyrads)" at bounding box center [319, 279] width 276 height 18
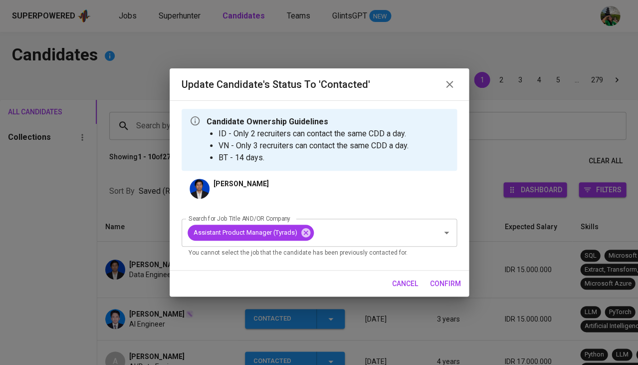
click at [447, 280] on span "confirm" at bounding box center [445, 284] width 31 height 12
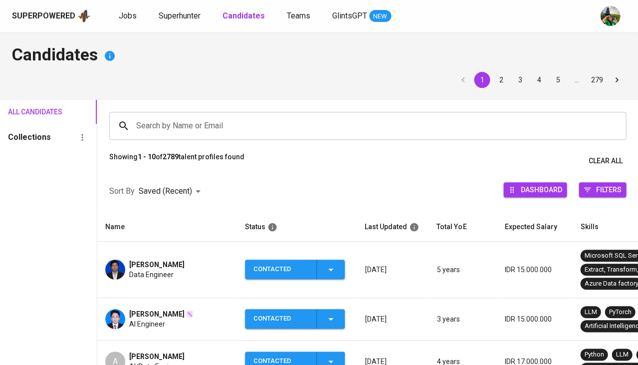
click at [144, 260] on span "Ario Permadi" at bounding box center [156, 265] width 55 height 10
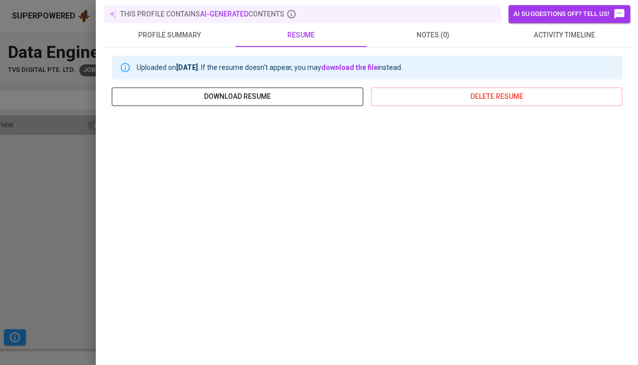
scroll to position [136, 0]
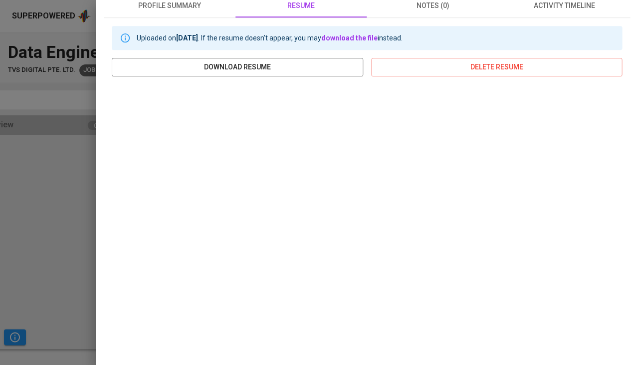
click at [76, 207] on div at bounding box center [319, 182] width 638 height 365
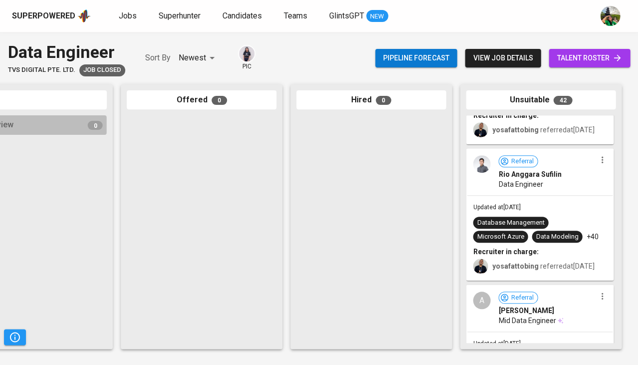
scroll to position [3622, 0]
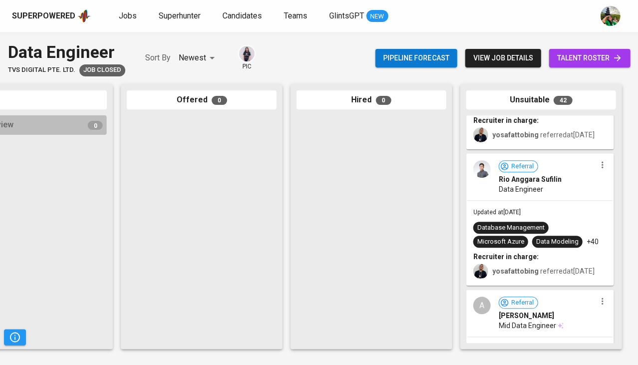
click at [562, 193] on div "Data Engineer" at bounding box center [547, 189] width 97 height 10
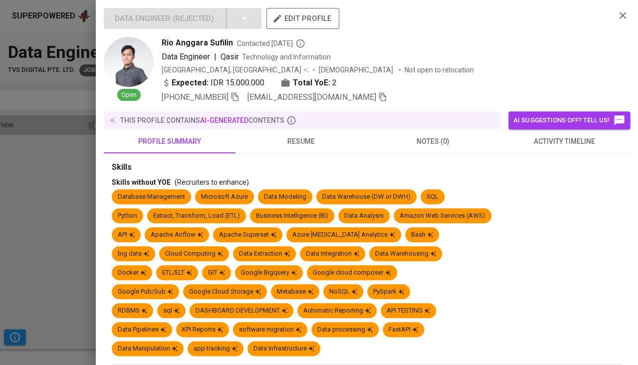
click at [307, 136] on span "resume" at bounding box center [302, 141] width 120 height 12
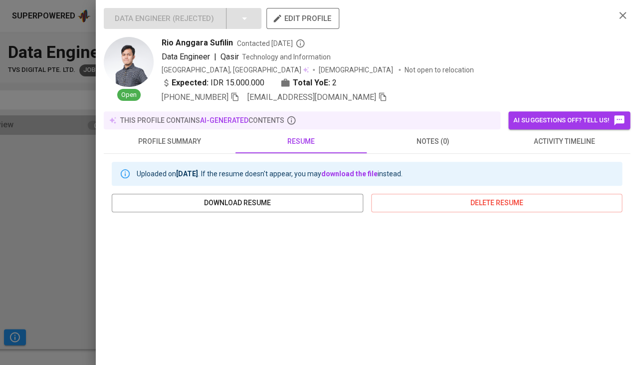
scroll to position [0, 0]
click at [183, 43] on span "Rio Anggara Sufilin" at bounding box center [197, 43] width 71 height 12
copy span "Rio Anggara Sufilin"
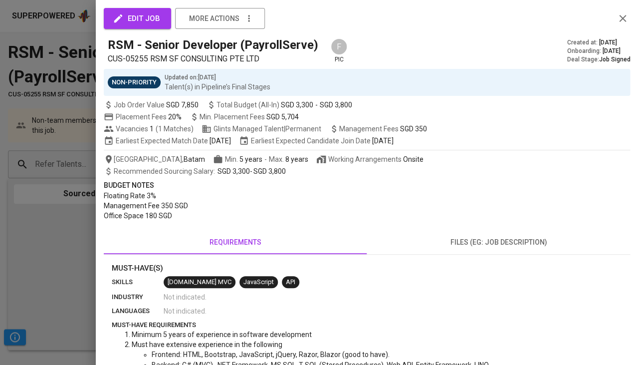
scroll to position [0, 551]
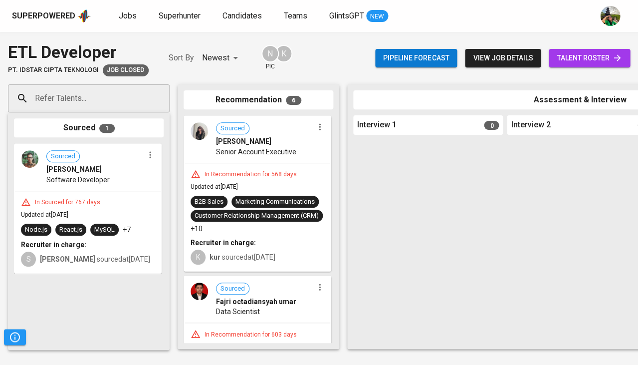
click at [179, 14] on span "Superhunter" at bounding box center [180, 15] width 42 height 9
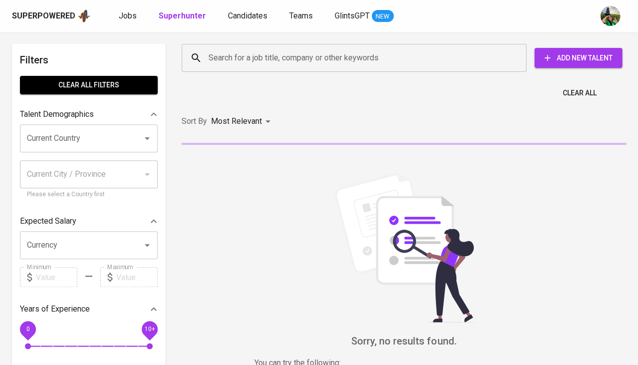
click at [220, 56] on input "Search for a job title, company or other keywords" at bounding box center [356, 57] width 301 height 19
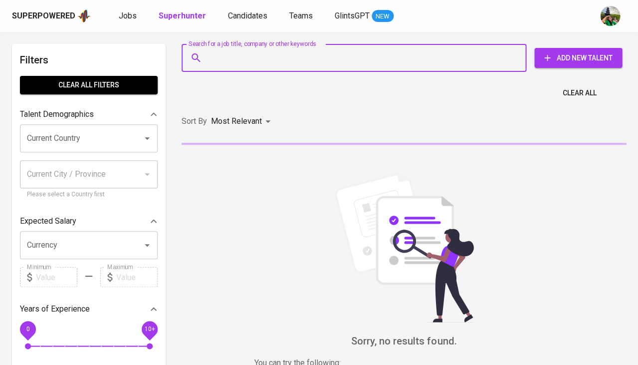
paste input "[EMAIL_ADDRESS][DOMAIN_NAME]"
type input "[EMAIL_ADDRESS][DOMAIN_NAME]"
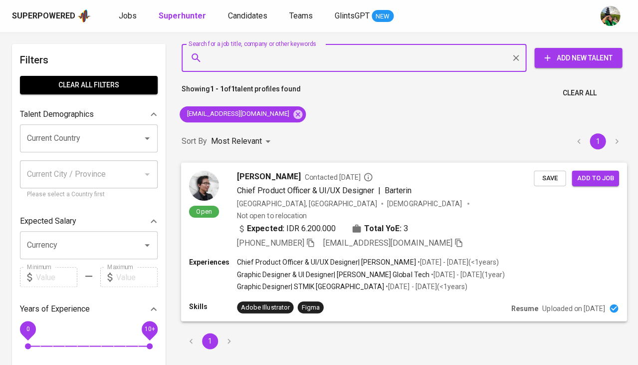
click at [541, 176] on span "Save" at bounding box center [550, 177] width 22 height 11
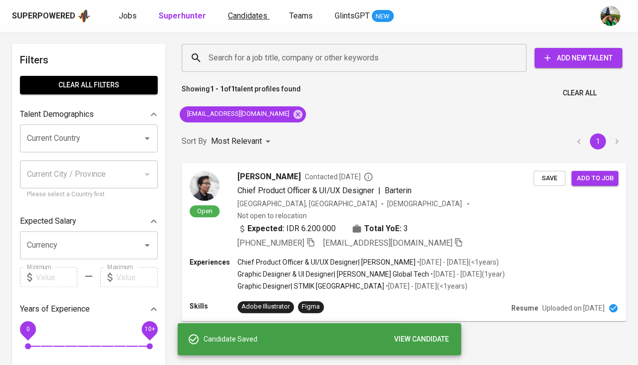
click at [243, 10] on link "Candidates" at bounding box center [248, 16] width 41 height 12
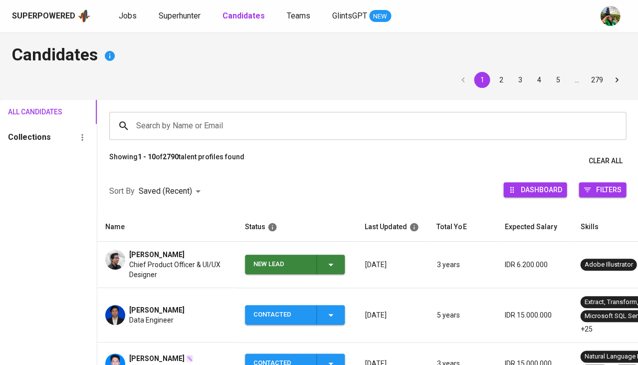
click at [159, 260] on span "Chief Product Officer & UI/UX Designer" at bounding box center [179, 270] width 100 height 20
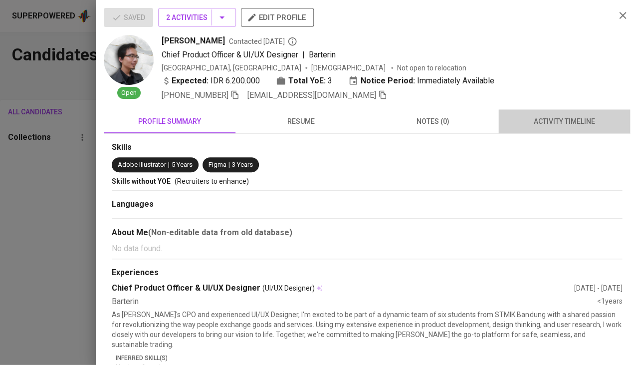
click at [559, 120] on span "activity timeline" at bounding box center [565, 121] width 120 height 12
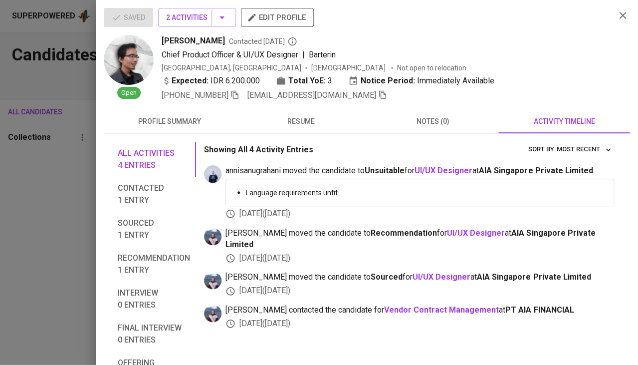
click at [26, 198] on div at bounding box center [319, 182] width 638 height 365
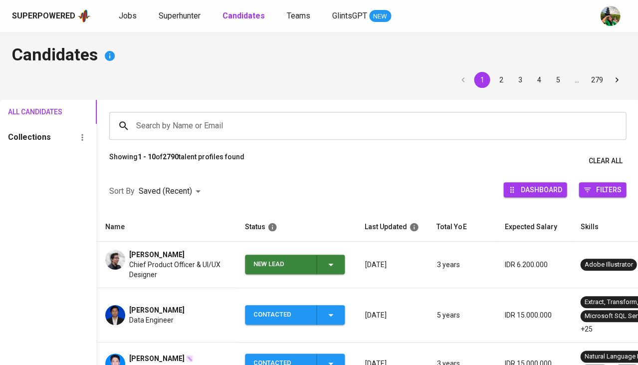
click at [182, 23] on div "Superpowered Jobs Superhunter Candidates Teams GlintsGPT NEW" at bounding box center [303, 15] width 583 height 15
click at [181, 13] on span "Superhunter" at bounding box center [180, 15] width 42 height 9
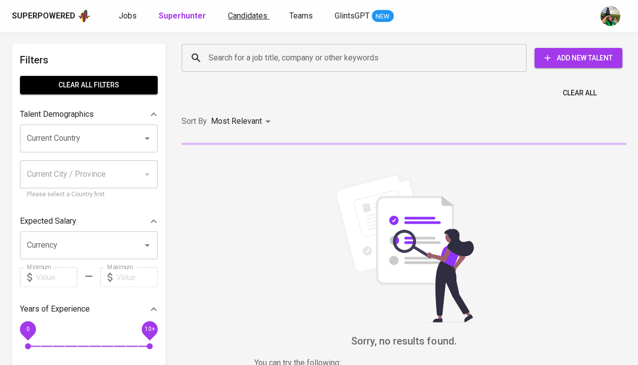
click at [240, 14] on span "Candidates" at bounding box center [247, 15] width 39 height 9
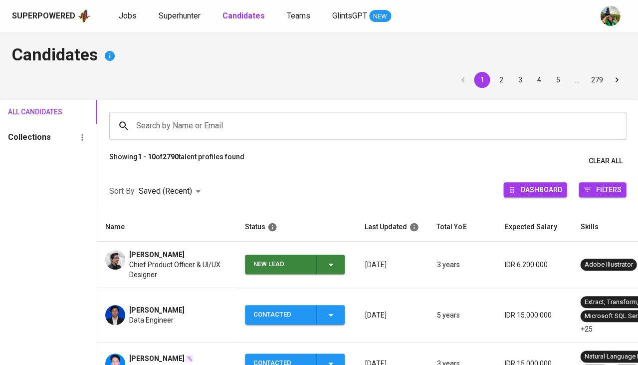
click at [189, 126] on input "Search by Name or Email" at bounding box center [370, 125] width 473 height 19
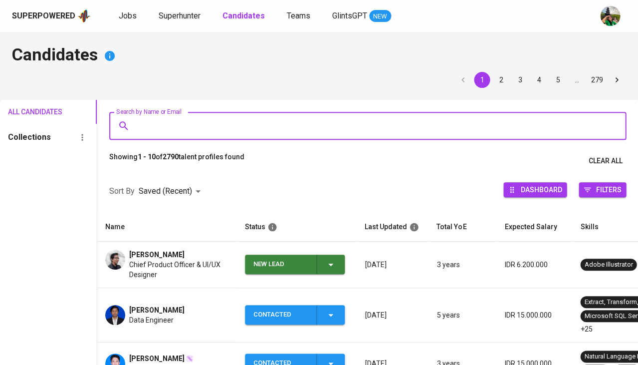
type input "y"
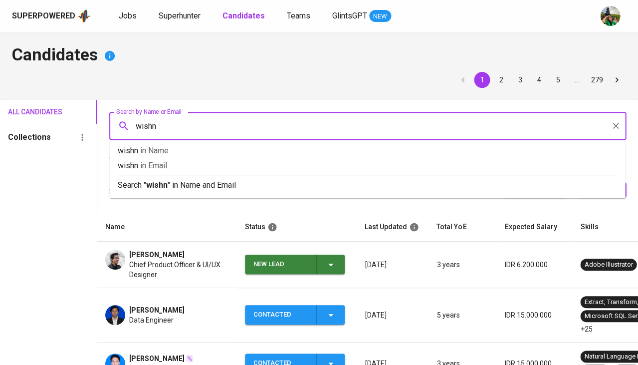
type input "wishnu"
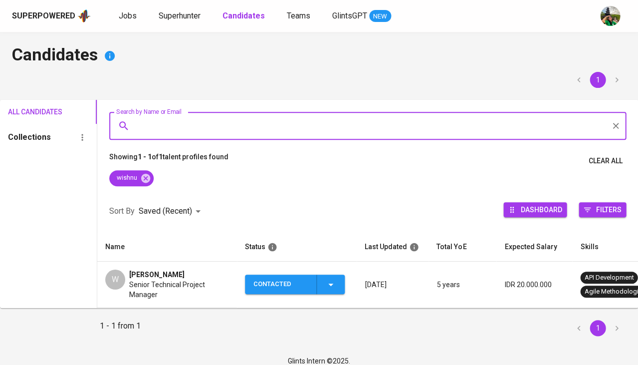
click at [139, 292] on span "Senior Technical Project Manager" at bounding box center [179, 290] width 100 height 20
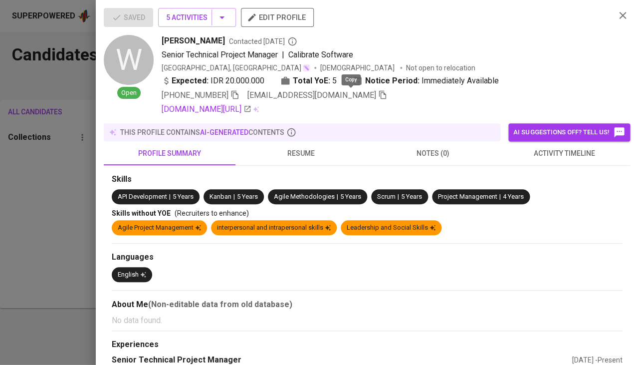
click at [378, 96] on icon "button" at bounding box center [382, 94] width 9 height 9
click at [0, 252] on div at bounding box center [319, 182] width 638 height 365
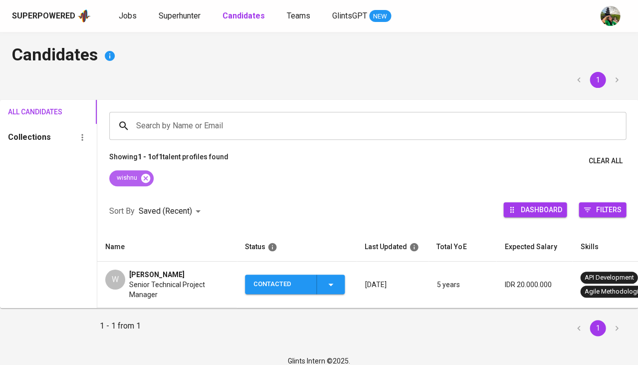
click at [148, 173] on icon at bounding box center [145, 178] width 11 height 11
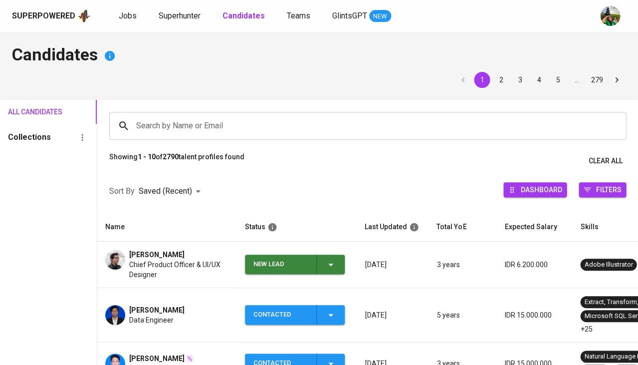
click at [177, 131] on input "Search by Name or Email" at bounding box center [370, 125] width 473 height 19
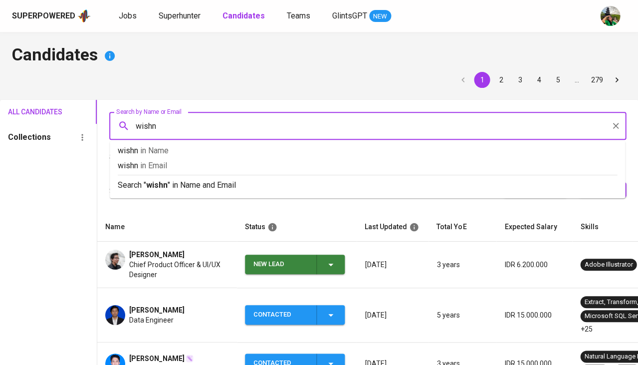
type input "wishnu"
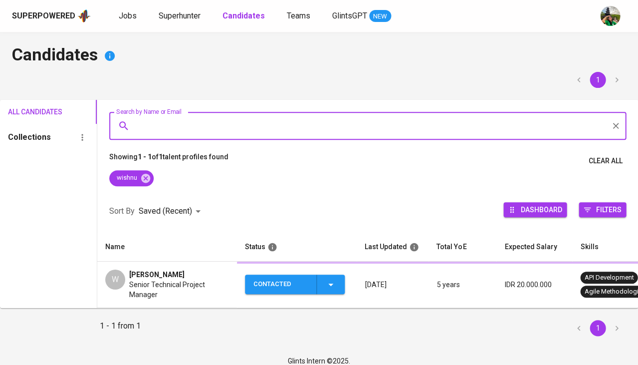
click at [139, 277] on span "[PERSON_NAME]" at bounding box center [156, 275] width 55 height 10
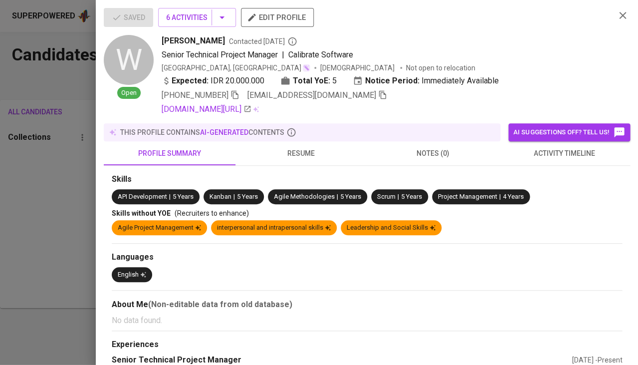
click at [379, 93] on icon "button" at bounding box center [382, 95] width 7 height 8
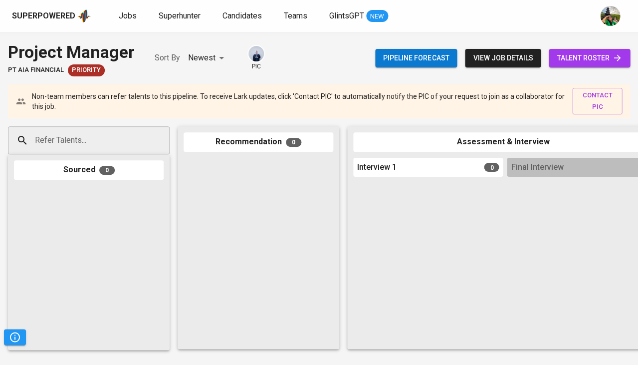
click at [115, 134] on input "Refer Talents..." at bounding box center [84, 140] width 105 height 19
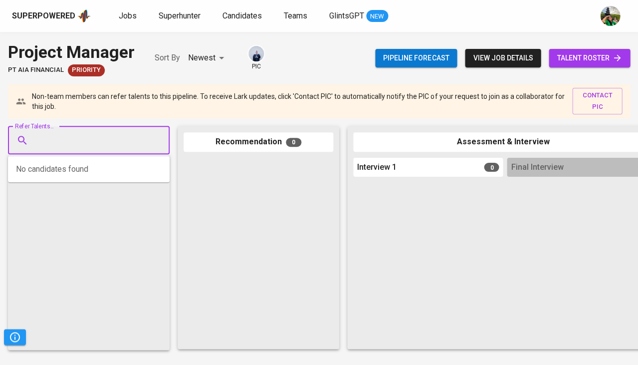
paste input "[EMAIL_ADDRESS][DOMAIN_NAME]"
type input "[EMAIL_ADDRESS][DOMAIN_NAME]"
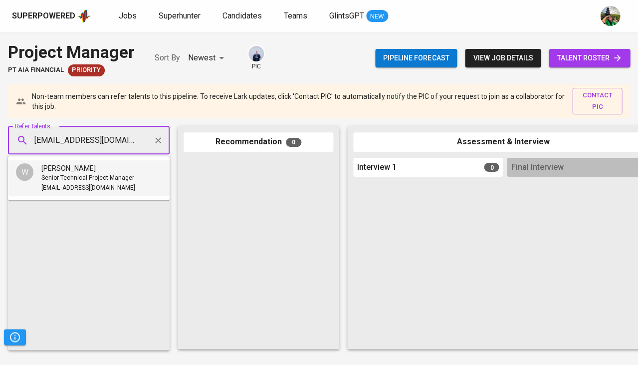
click at [83, 179] on span "Senior Technical Project Manager" at bounding box center [87, 178] width 93 height 10
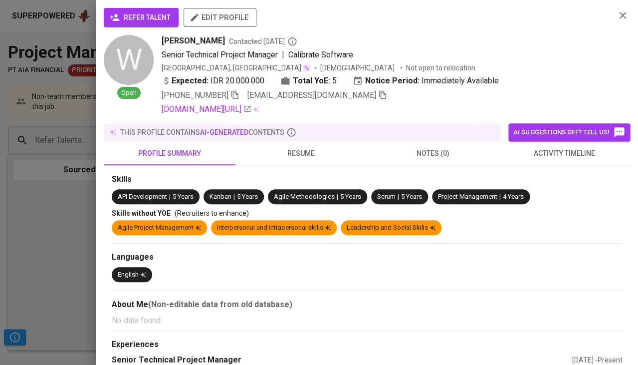
click at [138, 17] on span "refer talent" at bounding box center [141, 17] width 59 height 12
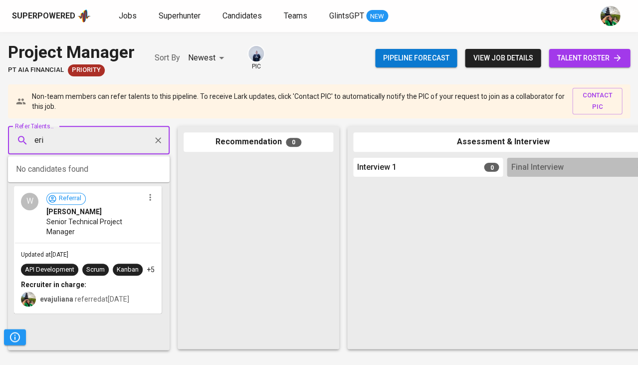
type input "[PERSON_NAME]"
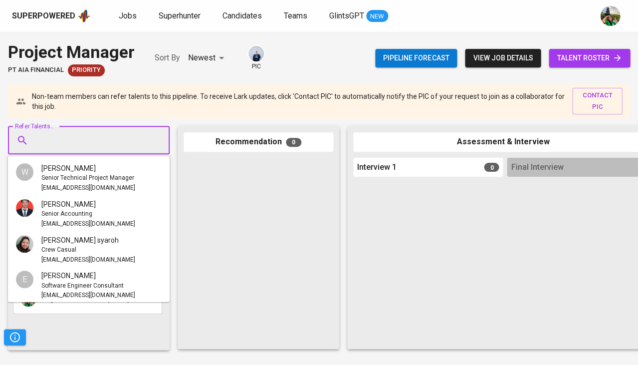
paste input "[EMAIL_ADDRESS][DOMAIN_NAME]"
type input "[EMAIL_ADDRESS][DOMAIN_NAME]"
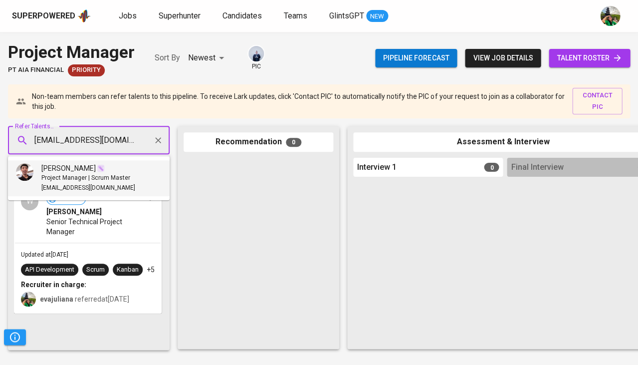
click at [97, 170] on img at bounding box center [101, 168] width 8 height 8
click at [86, 178] on span "Project Manager | Scrum Master" at bounding box center [85, 178] width 89 height 10
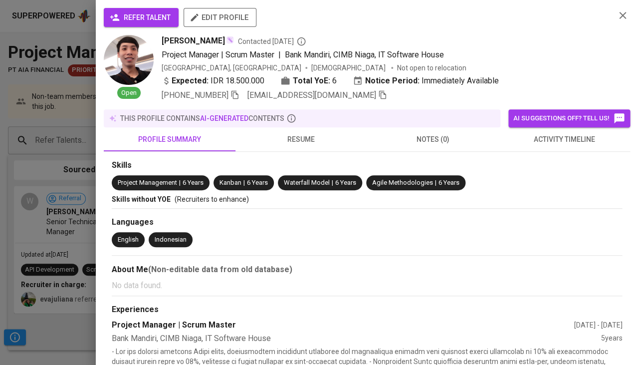
click at [156, 8] on button "refer talent" at bounding box center [141, 17] width 75 height 19
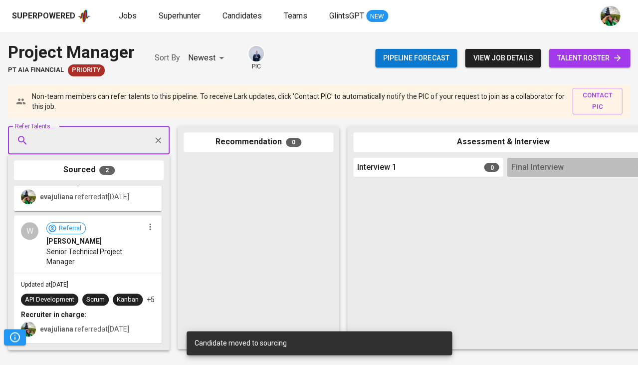
click at [108, 273] on div "Updated at [DATE] API Development Scrum Kanban +5 Recruiter in charge: evajulia…" at bounding box center [88, 308] width 146 height 70
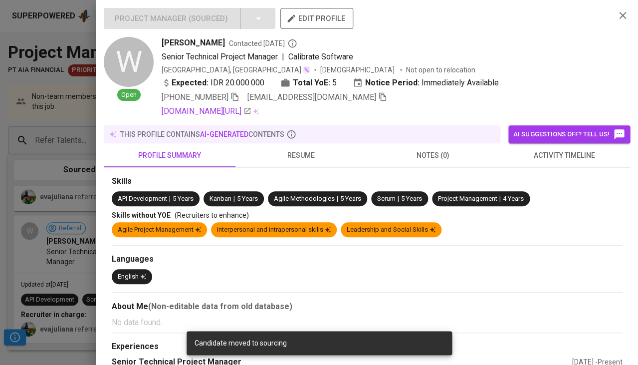
scroll to position [126, 0]
click at [543, 158] on span "activity timeline" at bounding box center [565, 155] width 120 height 12
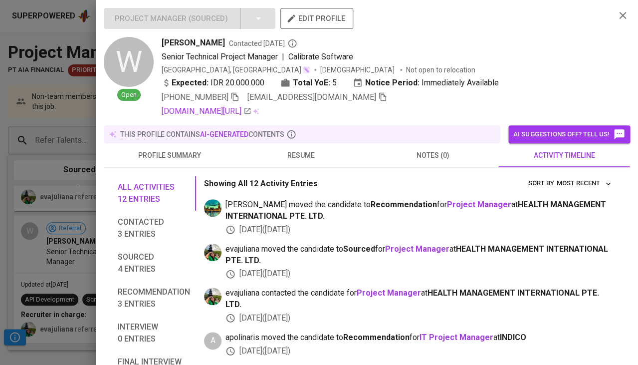
click at [3, 167] on div at bounding box center [319, 182] width 638 height 365
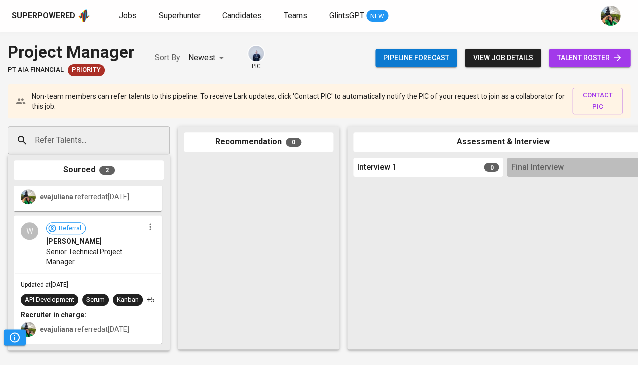
click at [229, 16] on span "Candidates" at bounding box center [242, 15] width 39 height 9
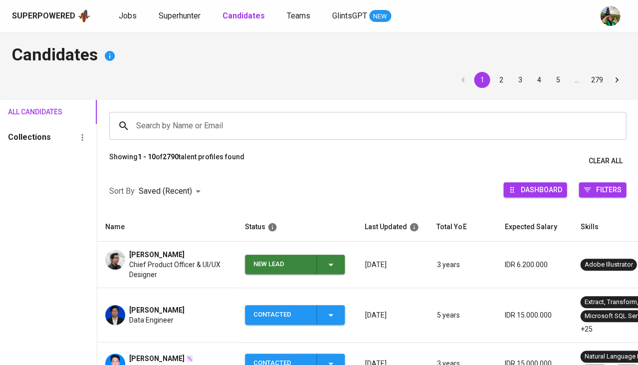
click at [169, 120] on input "Search by Name or Email" at bounding box center [370, 125] width 473 height 19
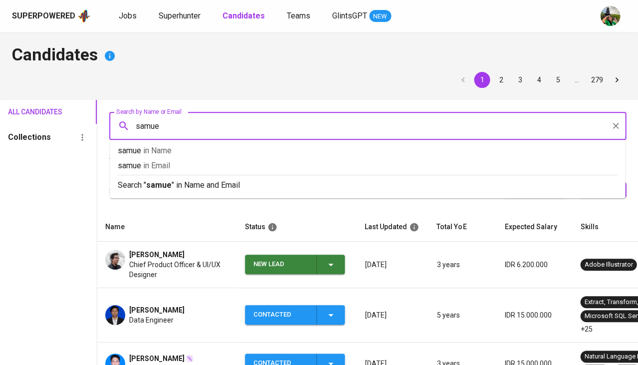
type input "[PERSON_NAME]"
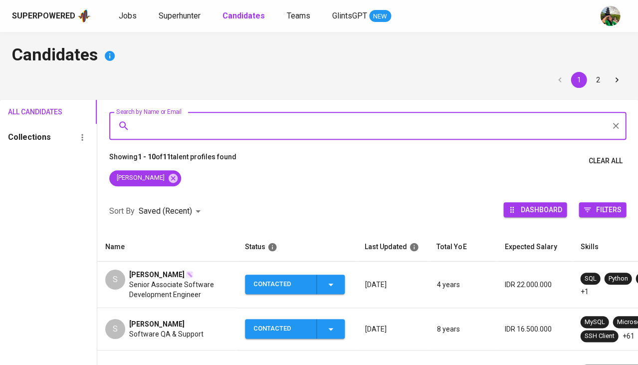
click at [164, 283] on span "Senior Associate Software Development Engineer" at bounding box center [179, 290] width 100 height 20
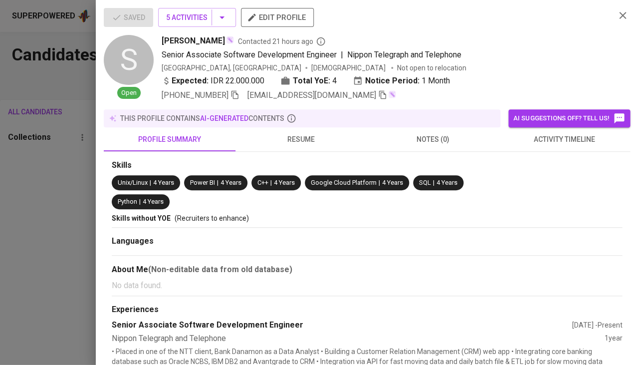
click at [579, 137] on span "activity timeline" at bounding box center [565, 139] width 120 height 12
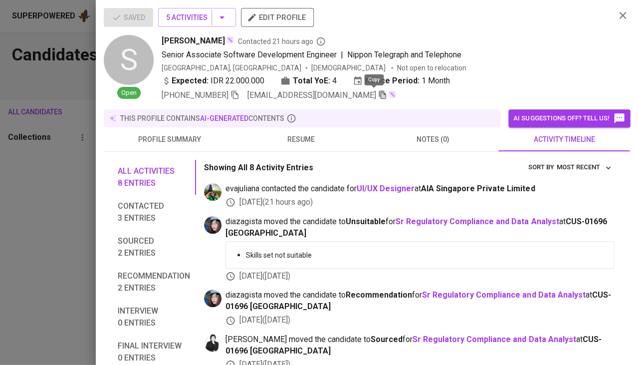
click at [378, 95] on icon "button" at bounding box center [382, 94] width 9 height 9
click at [9, 204] on div at bounding box center [319, 182] width 638 height 365
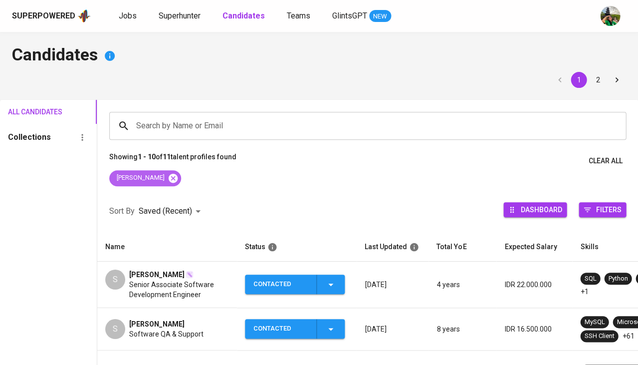
click at [168, 178] on icon at bounding box center [173, 178] width 11 height 11
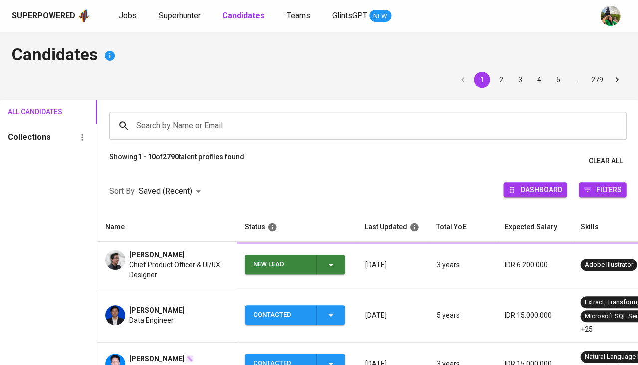
click at [173, 119] on input "Search by Name or Email" at bounding box center [370, 125] width 473 height 19
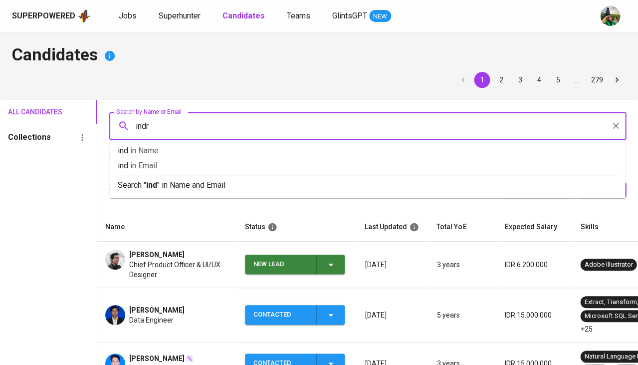
type input "indra"
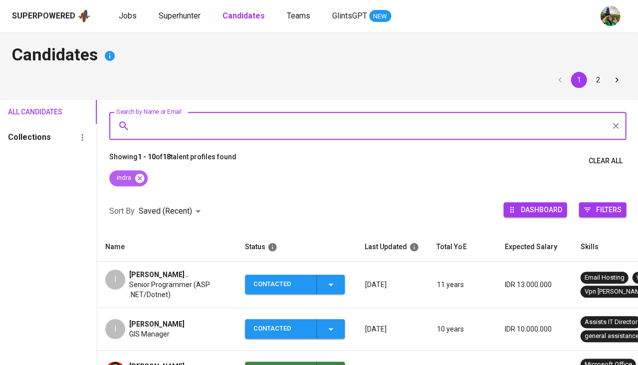
click at [140, 176] on icon at bounding box center [139, 178] width 11 height 11
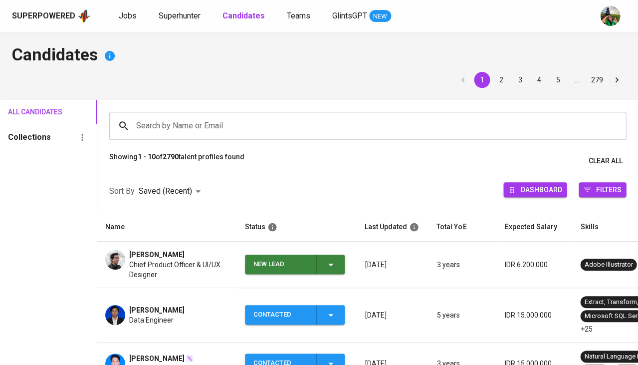
click at [174, 123] on input "Search by Name or Email" at bounding box center [370, 125] width 473 height 19
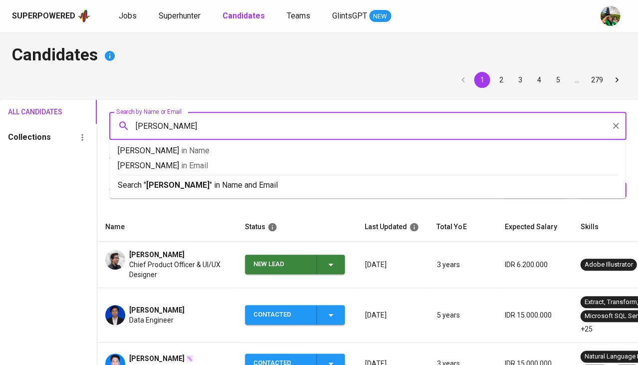
type input "[PERSON_NAME][DEMOGRAPHIC_DATA]"
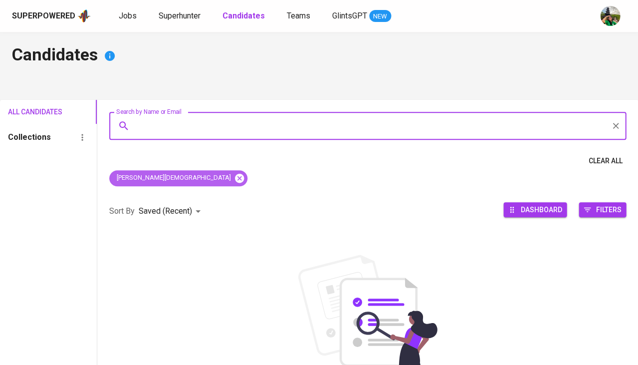
click at [235, 178] on icon at bounding box center [239, 177] width 9 height 9
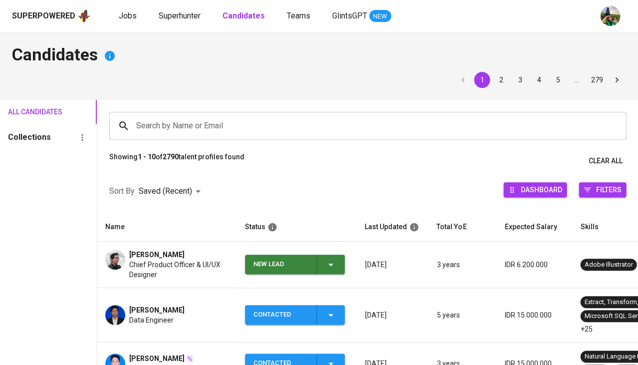
click at [176, 123] on input "Search by Name or Email" at bounding box center [370, 125] width 473 height 19
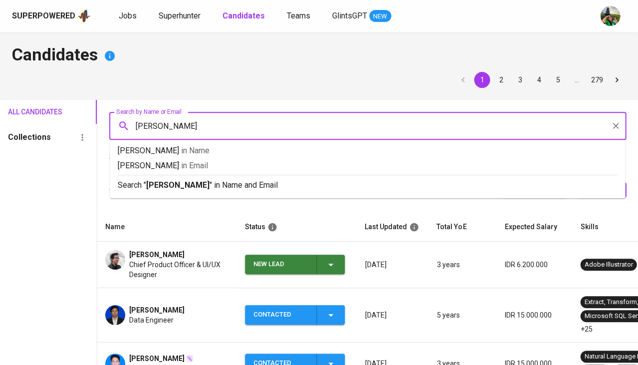
type input "indra dewa"
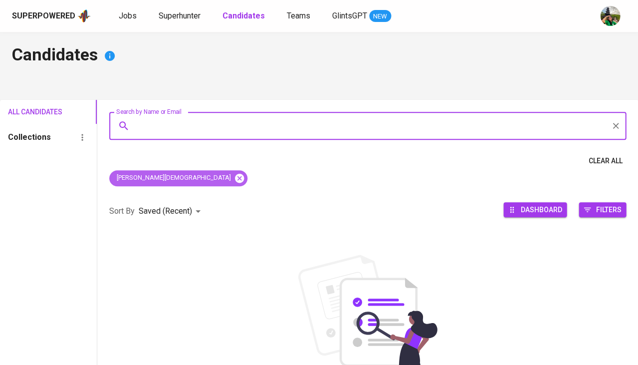
click at [235, 174] on icon at bounding box center [239, 177] width 9 height 9
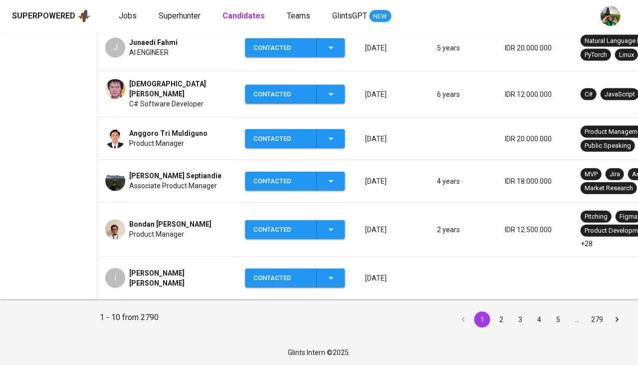
scroll to position [406, 0]
click at [181, 268] on span "[PERSON_NAME] [PERSON_NAME]" at bounding box center [179, 278] width 100 height 20
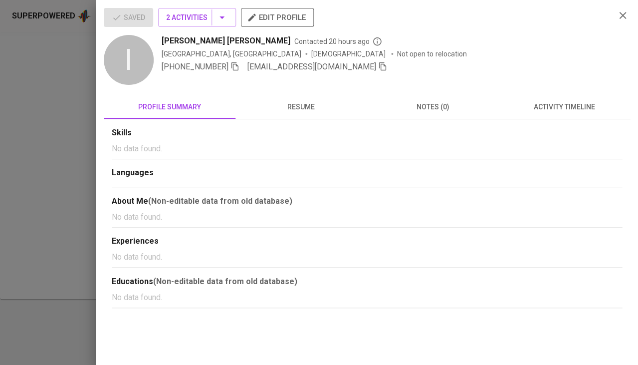
click at [379, 66] on icon "button" at bounding box center [382, 66] width 7 height 8
click at [309, 108] on span "resume" at bounding box center [302, 107] width 120 height 12
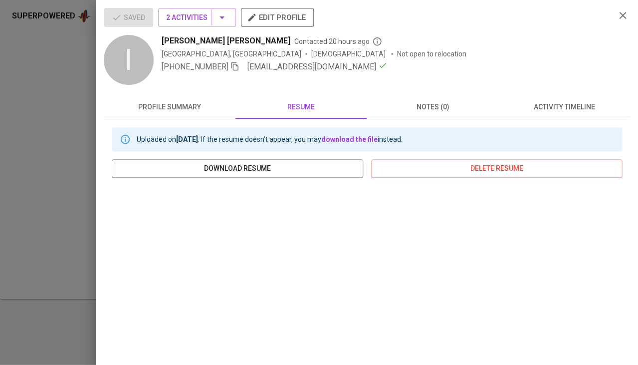
click at [550, 101] on span "activity timeline" at bounding box center [565, 107] width 120 height 12
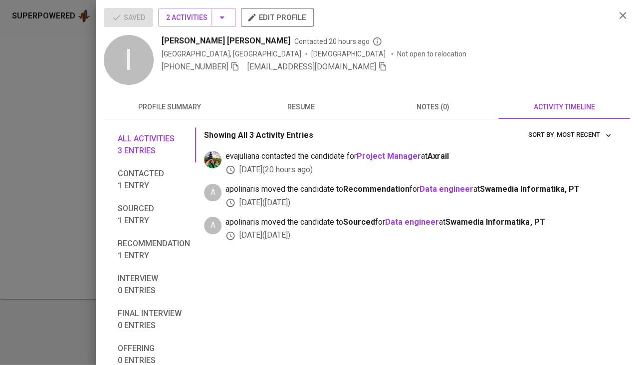
click at [27, 187] on div at bounding box center [319, 182] width 638 height 365
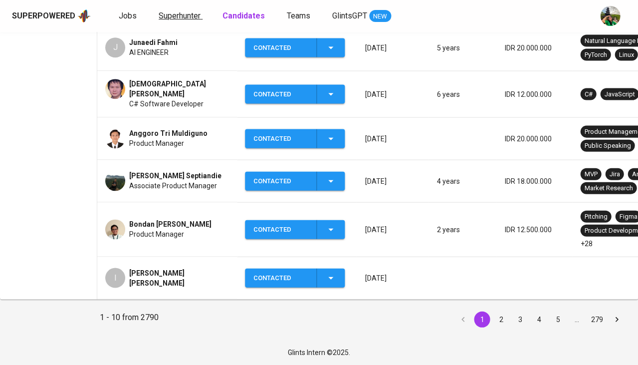
click at [187, 17] on span "Superhunter" at bounding box center [180, 15] width 42 height 9
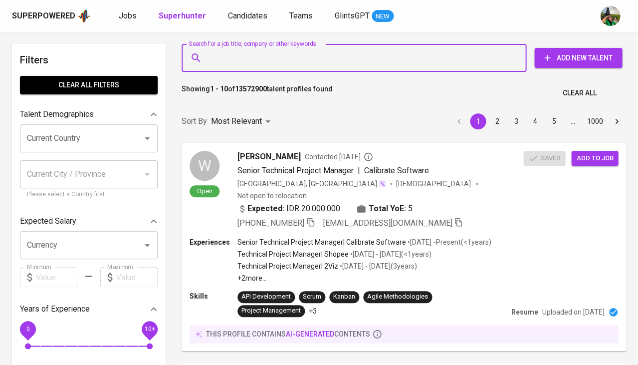
click at [219, 53] on input "Search for a job title, company or other keywords" at bounding box center [356, 57] width 301 height 19
paste input "mailto:balasg70@gmail.com"
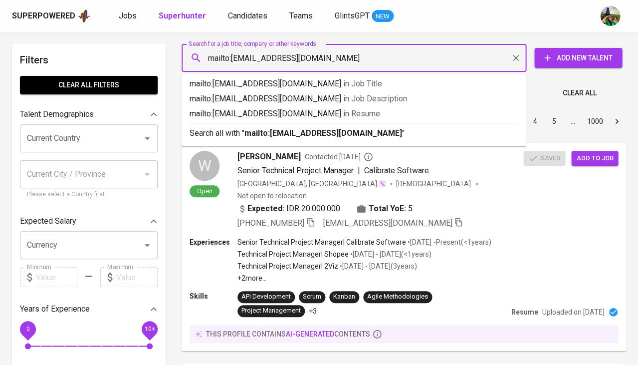
drag, startPoint x: 233, startPoint y: 58, endPoint x: 193, endPoint y: 58, distance: 39.9
click at [193, 58] on div "mailto:balasg70@gmail.com Search for a job title, company or other keywords" at bounding box center [354, 58] width 345 height 28
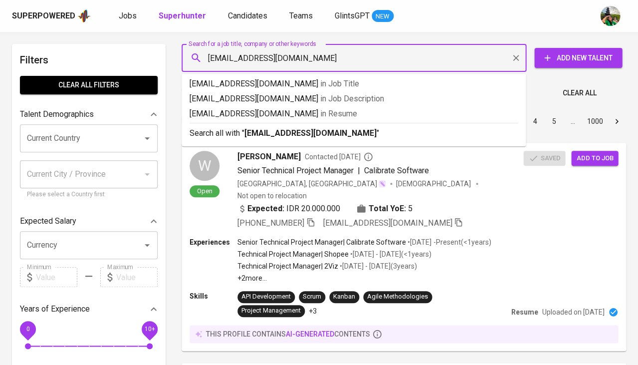
type input "balasg70@gmail.com"
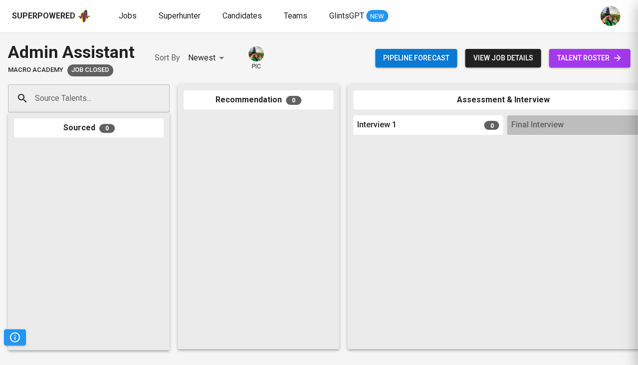
scroll to position [183, 0]
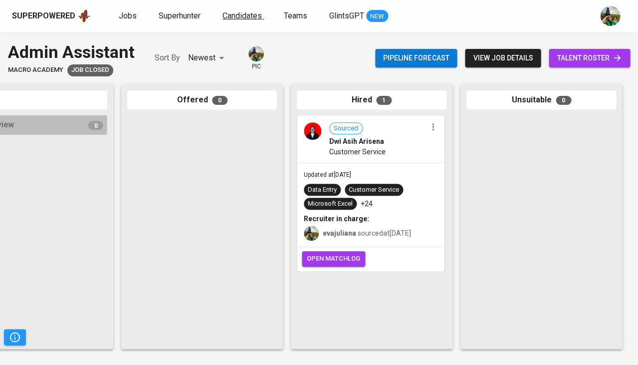
click at [246, 21] on link "Candidates" at bounding box center [243, 16] width 41 height 12
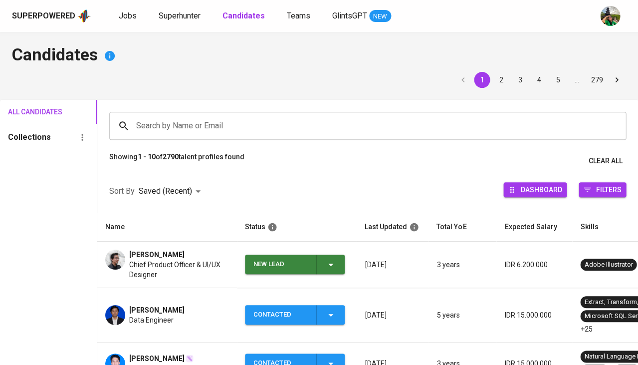
click at [200, 128] on input "Search by Name or Email" at bounding box center [370, 125] width 473 height 19
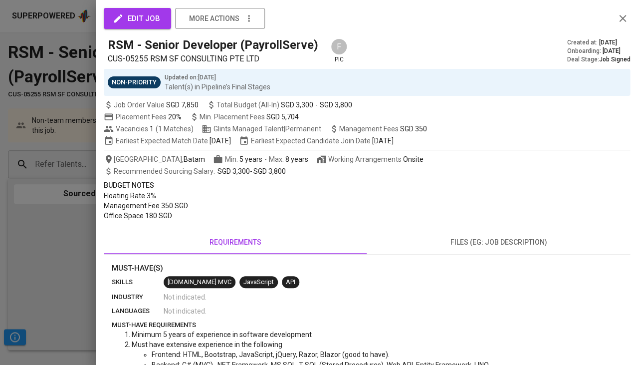
scroll to position [0, 551]
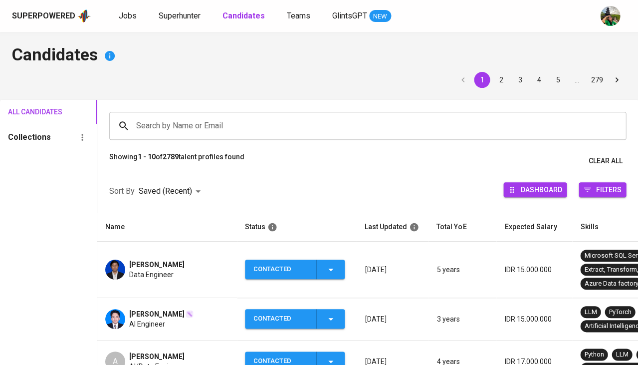
click at [185, 132] on input "Search by Name or Email" at bounding box center [370, 125] width 473 height 19
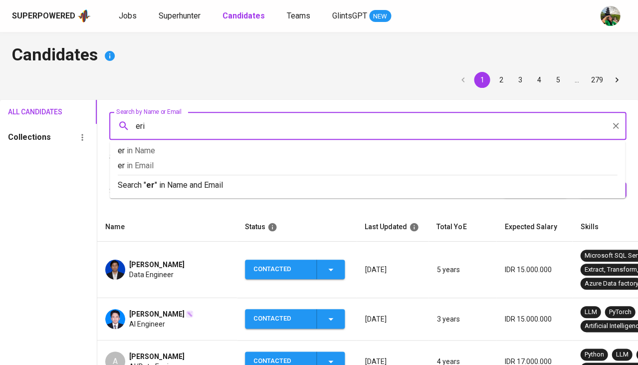
type input "[PERSON_NAME]"
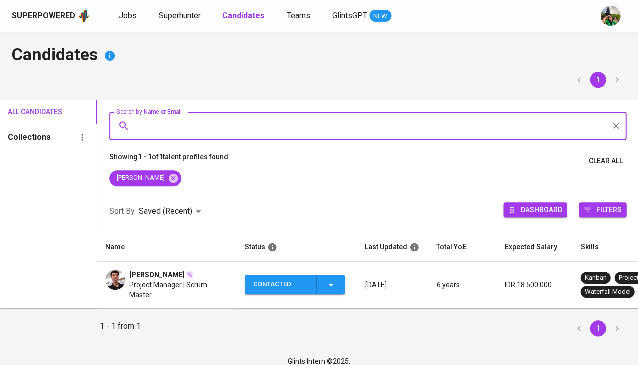
click at [158, 266] on td "[PERSON_NAME] Project Manager | Scrum Master" at bounding box center [167, 285] width 140 height 46
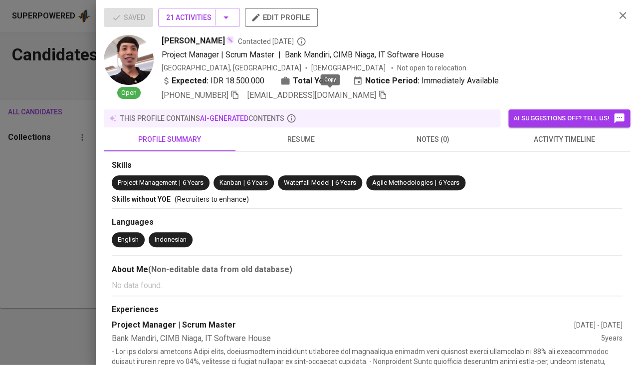
click at [379, 95] on icon "button" at bounding box center [382, 95] width 7 height 8
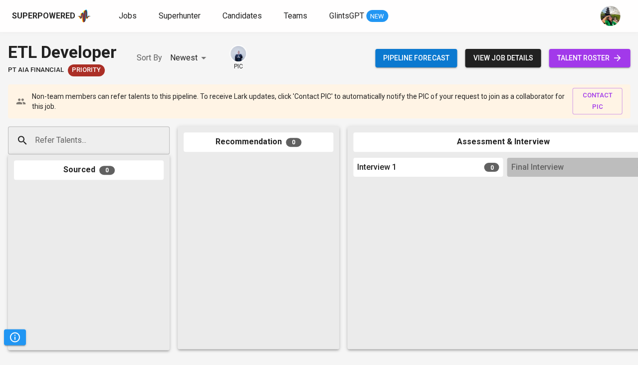
click at [83, 140] on input "Refer Talents..." at bounding box center [84, 140] width 105 height 19
paste input "[EMAIL_ADDRESS][DOMAIN_NAME]"
type input "[EMAIL_ADDRESS][DOMAIN_NAME]"
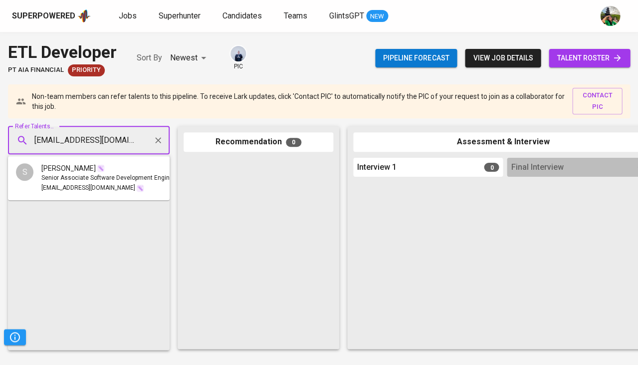
click at [76, 181] on span "Senior Associate Software Development Engineer" at bounding box center [109, 178] width 137 height 10
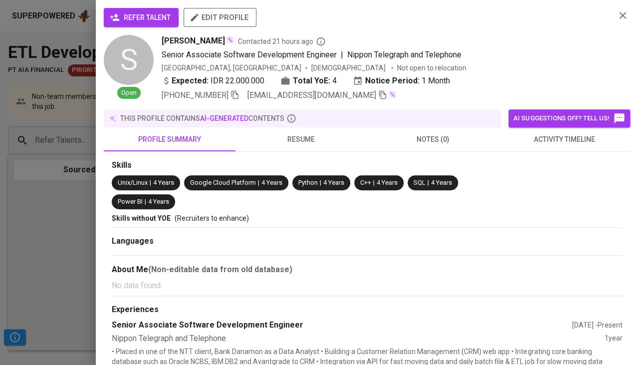
click at [136, 15] on span "refer talent" at bounding box center [141, 17] width 59 height 12
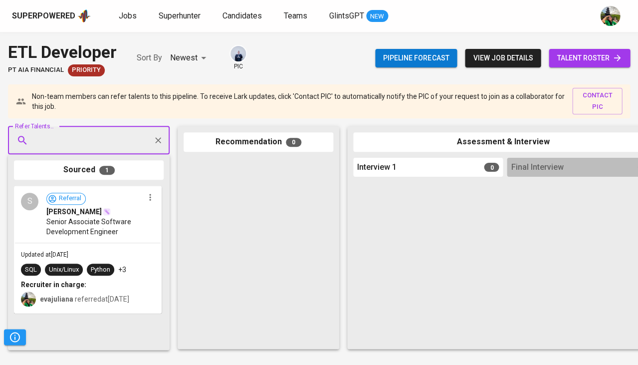
paste input "indra.dewa189@gmail.com"
type input "indra.dewa189@gmail.com"
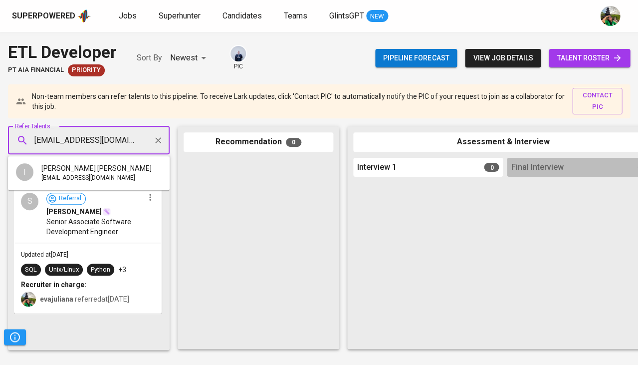
click at [93, 167] on span "Indra Rachman Dewanto" at bounding box center [96, 168] width 110 height 10
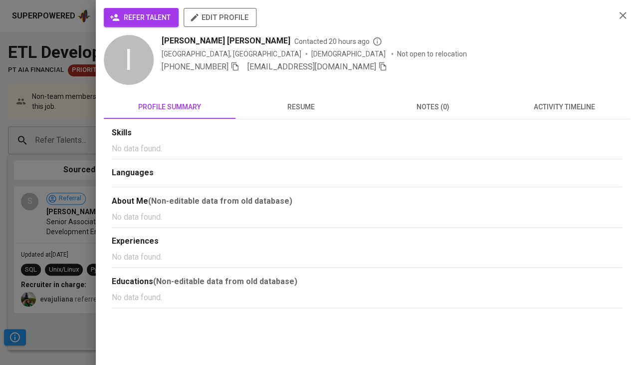
click at [126, 17] on span "refer talent" at bounding box center [141, 17] width 59 height 12
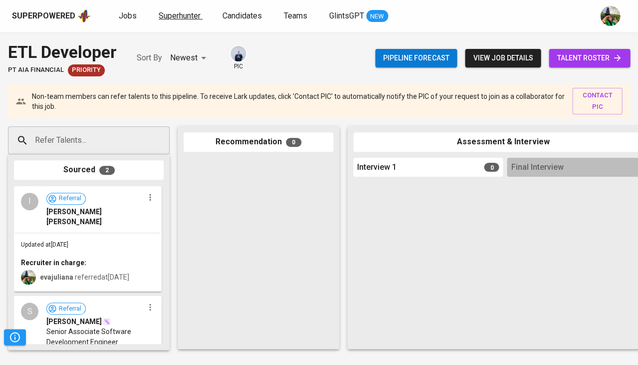
click at [184, 13] on span "Superhunter" at bounding box center [180, 15] width 42 height 9
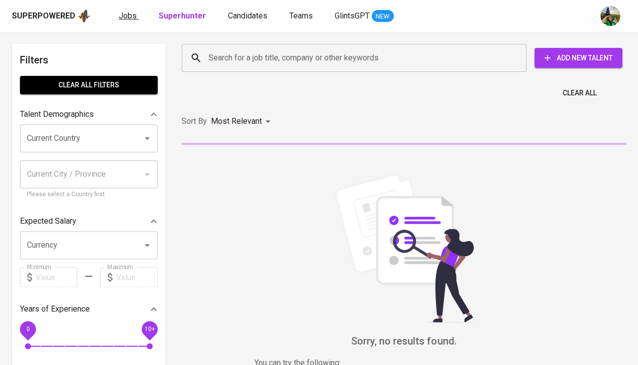
click at [126, 18] on span "Jobs" at bounding box center [128, 15] width 18 height 9
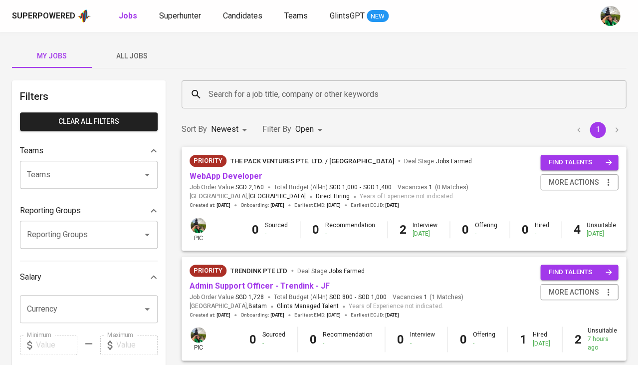
click at [135, 50] on span "All Jobs" at bounding box center [132, 56] width 68 height 12
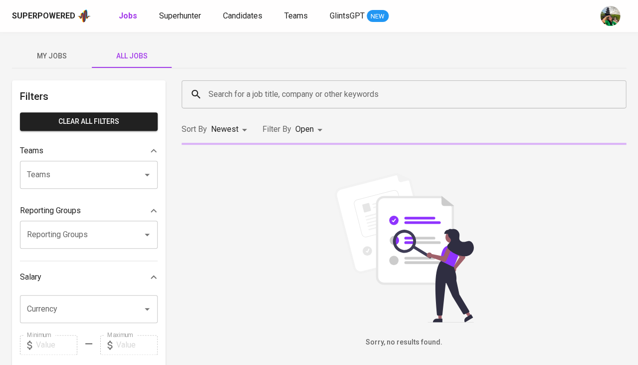
click at [228, 86] on input "Search for a job title, company or other keywords" at bounding box center [406, 94] width 401 height 19
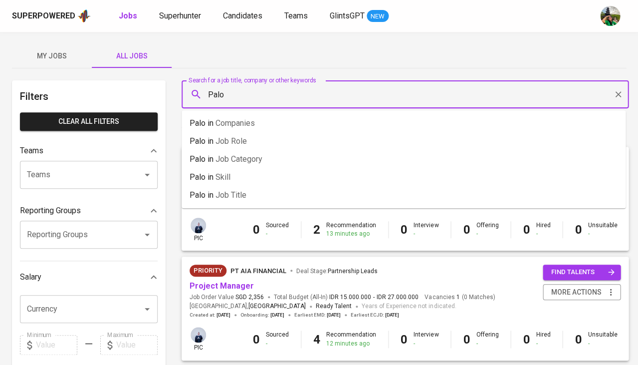
type input "Palo"
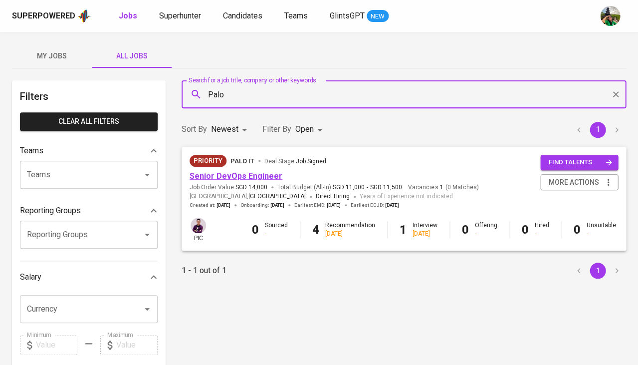
click at [250, 176] on link "Senior DevOps Engineer" at bounding box center [236, 175] width 93 height 9
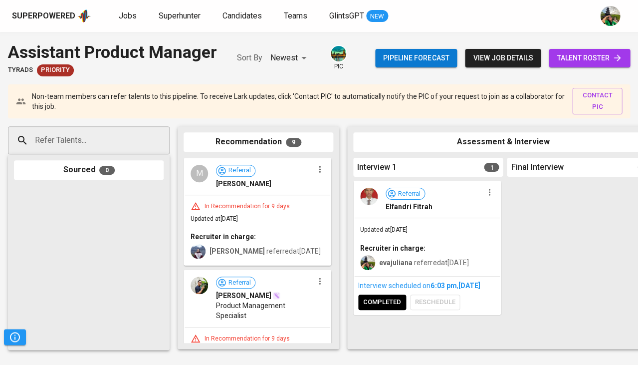
scroll to position [0, 551]
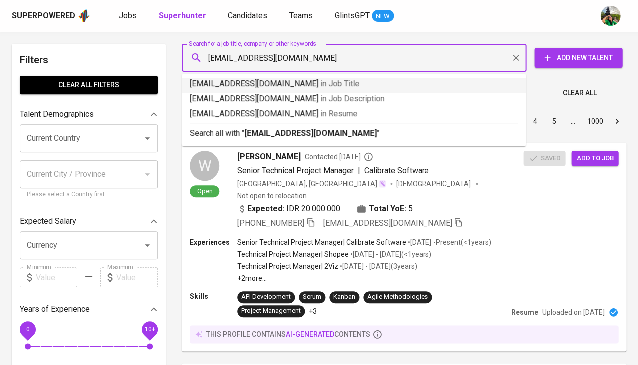
click at [310, 56] on input "[EMAIL_ADDRESS][DOMAIN_NAME]" at bounding box center [356, 57] width 301 height 19
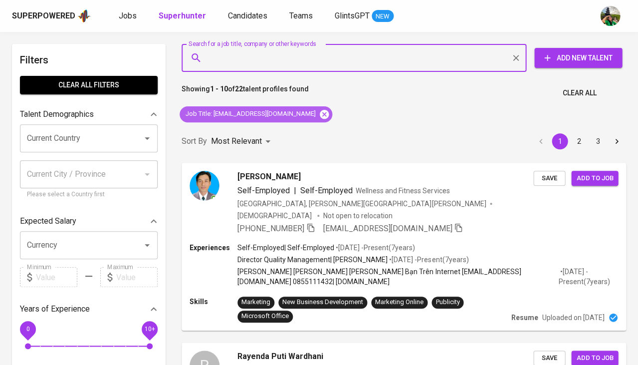
click at [320, 112] on icon at bounding box center [324, 113] width 9 height 9
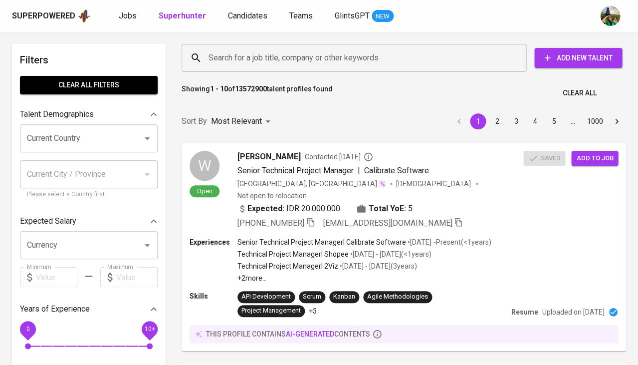
click at [254, 61] on input "Search for a job title, company or other keywords" at bounding box center [356, 57] width 301 height 19
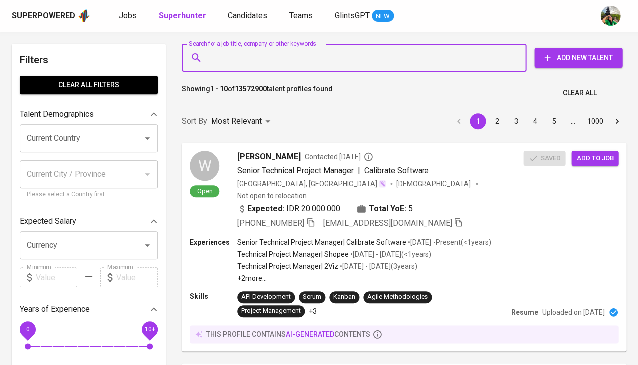
paste input "mailto:balasg70@gmail.com"
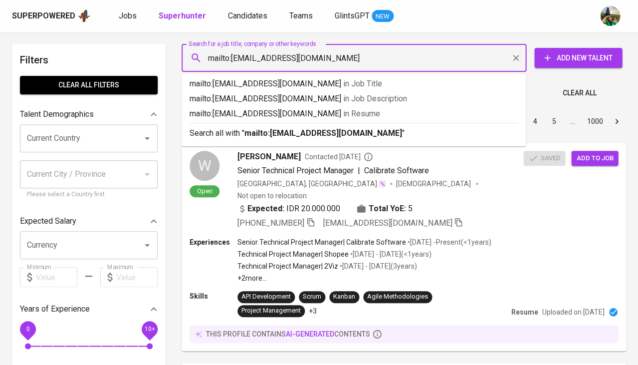
drag, startPoint x: 232, startPoint y: 56, endPoint x: 190, endPoint y: 58, distance: 42.0
click at [190, 58] on div "mailto:balasg70@gmail.com Search for a job title, company or other keywords" at bounding box center [354, 58] width 345 height 28
type input "balasg70@gmail.com"
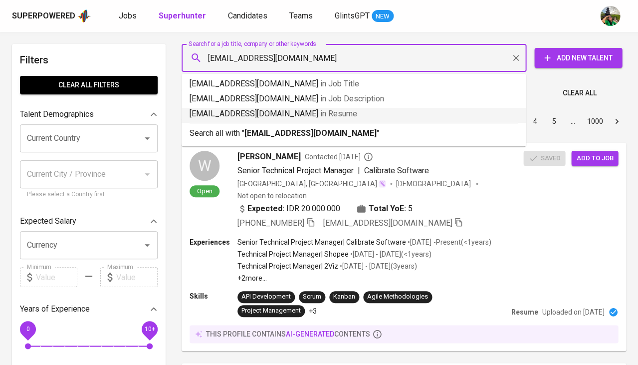
click at [320, 110] on span "in Resume" at bounding box center [338, 113] width 37 height 9
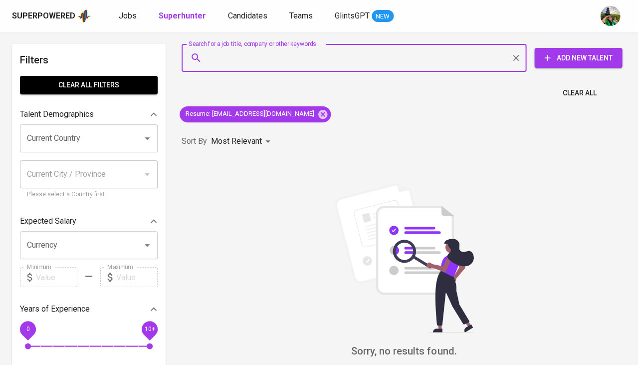
click at [572, 60] on span "Add New Talent" at bounding box center [579, 58] width 72 height 12
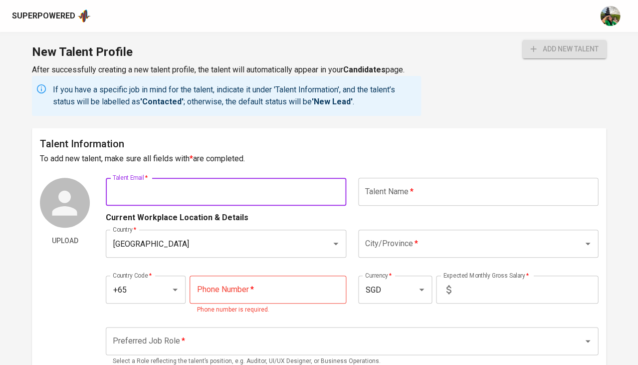
paste input "mailto:balasg70@gmail.com"
drag, startPoint x: 138, startPoint y: 189, endPoint x: 120, endPoint y: 188, distance: 17.5
click at [120, 188] on input "mailto:balasg70@gmail.com" at bounding box center [226, 192] width 241 height 28
type input "balasg70@gmail.com"
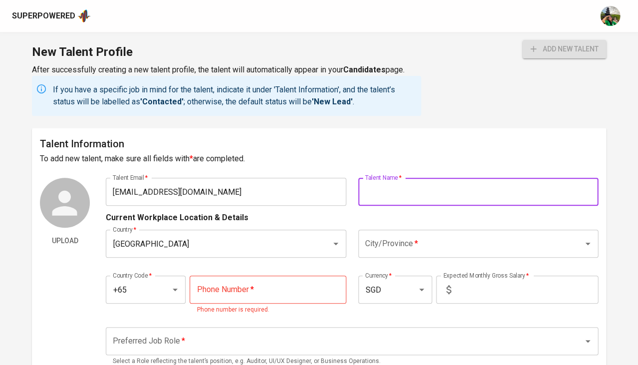
paste input "https://www.linkedin.com/in/balachandransg/overlay/about-this-profile/?trk=eml-…"
type input "https://www.linkedin.com/in/balachandransg/overlay/about-this-profile/?trk=eml-…"
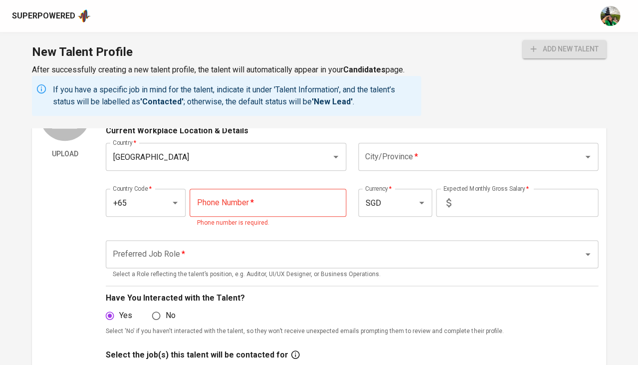
scroll to position [92, 0]
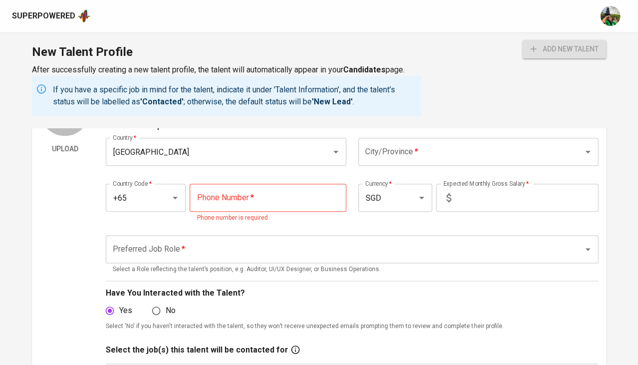
type input "Nanithamby Balachandran"
paste input "9017-7622"
click at [218, 194] on input "9017-7622" at bounding box center [268, 198] width 156 height 28
click at [214, 192] on input "9017622" at bounding box center [268, 198] width 156 height 28
type input "9017-7622"
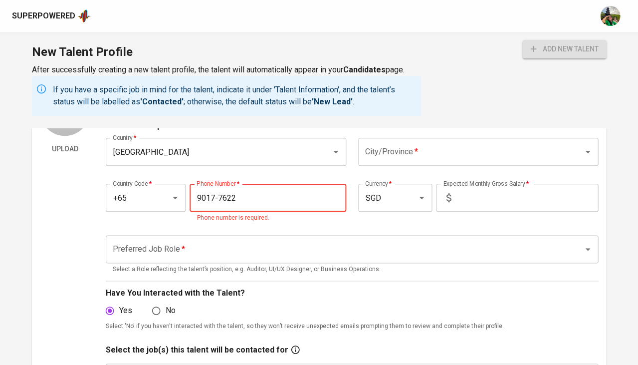
click at [460, 204] on input "text" at bounding box center [526, 198] width 143 height 28
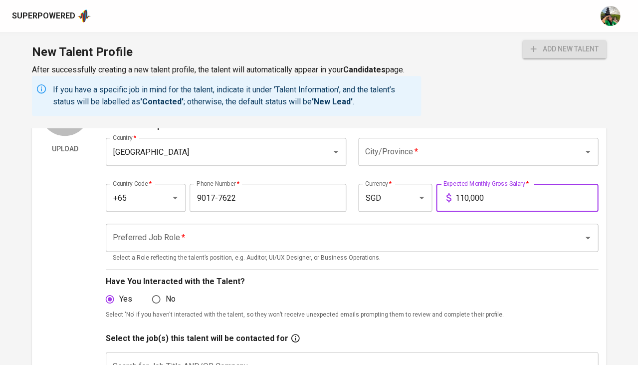
type input "11,000"
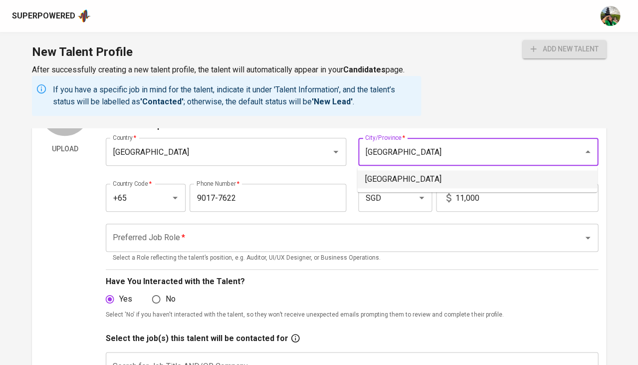
click at [411, 175] on li "Singapore" at bounding box center [477, 179] width 240 height 18
type input "Singapore"
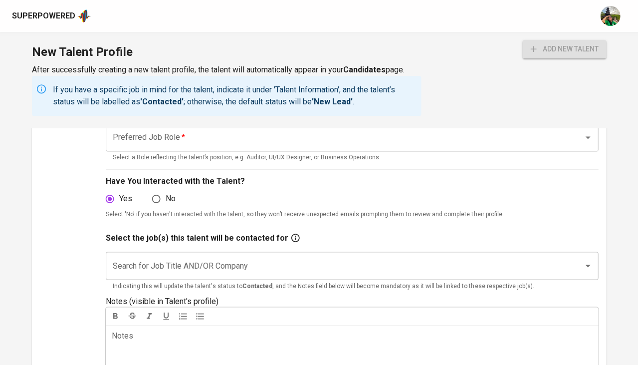
scroll to position [193, 0]
click at [245, 259] on input "Search for Job Title AND/OR Company" at bounding box center [338, 265] width 456 height 19
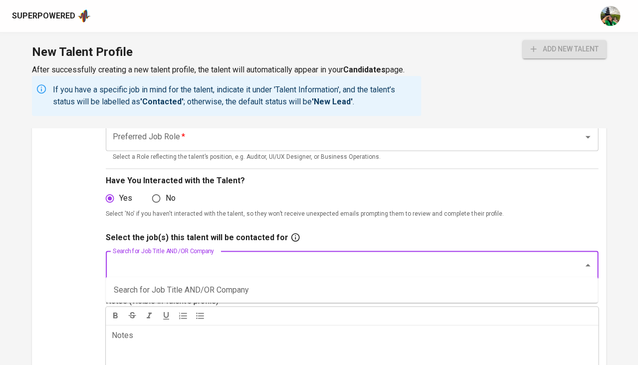
type input "o"
type input "palo"
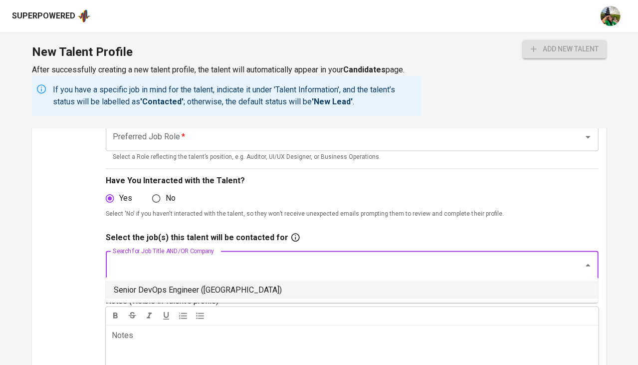
click at [210, 289] on li "Senior DevOps Engineer (Palo IT)" at bounding box center [352, 290] width 492 height 18
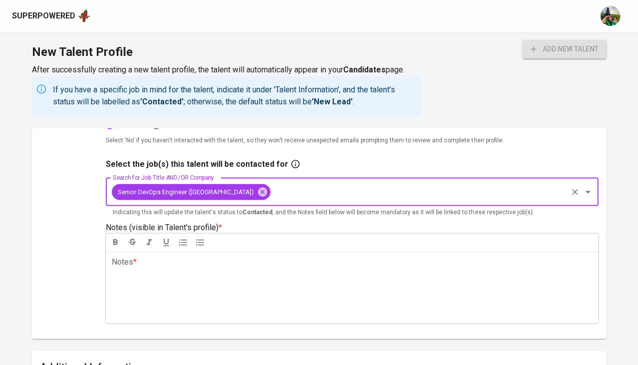
scroll to position [287, 0]
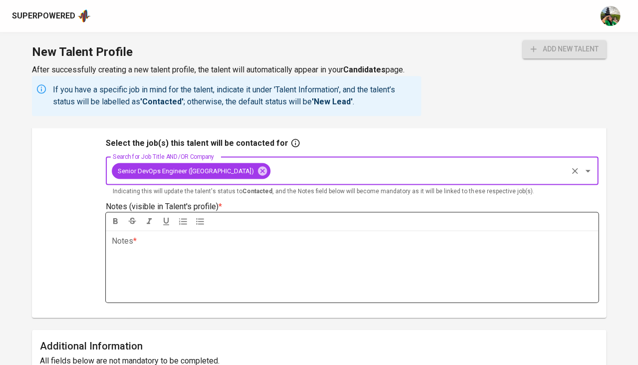
click at [237, 230] on div "Notes * ﻿" at bounding box center [352, 266] width 493 height 72
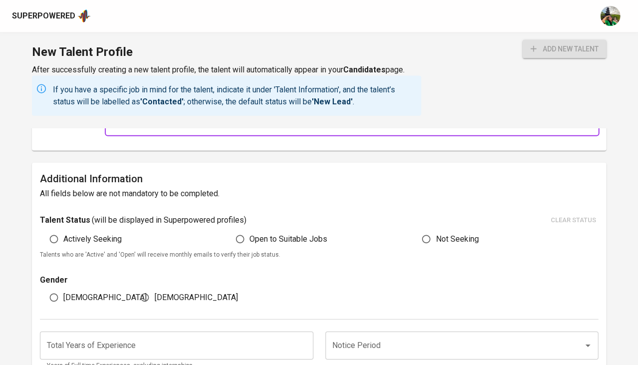
scroll to position [465, 0]
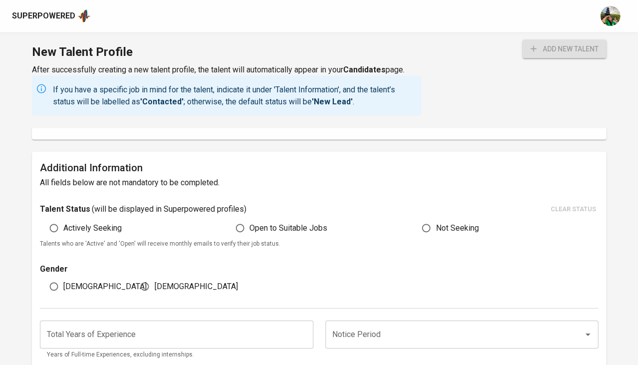
click at [117, 222] on span "Actively Seeking" at bounding box center [92, 228] width 58 height 12
click at [63, 219] on input "Actively Seeking" at bounding box center [53, 228] width 19 height 19
radio input "true"
click at [77, 281] on span "[DEMOGRAPHIC_DATA]" at bounding box center [104, 287] width 83 height 12
click at [63, 277] on input "[DEMOGRAPHIC_DATA]" at bounding box center [53, 286] width 19 height 19
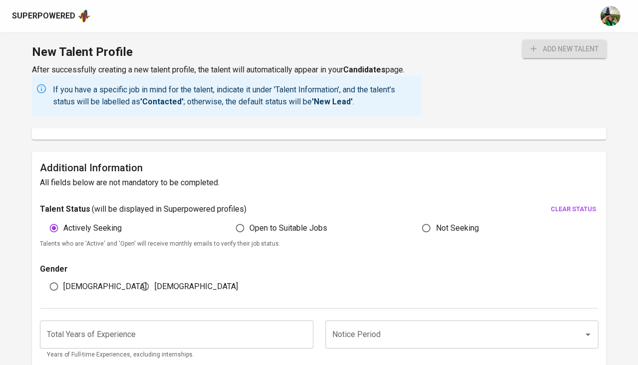
radio input "true"
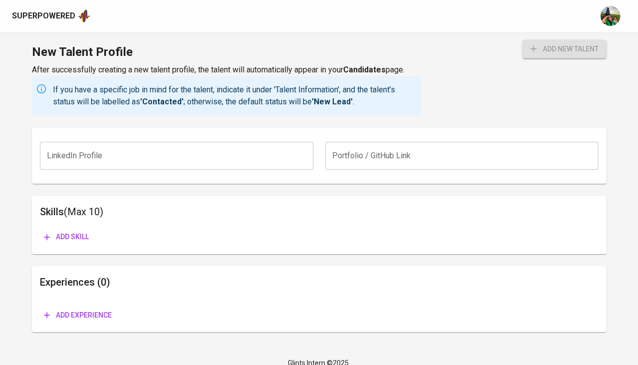
click at [559, 53] on span "add new talent" at bounding box center [565, 49] width 68 height 12
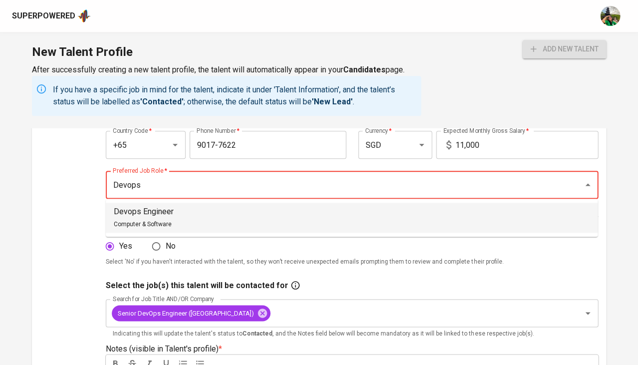
click at [277, 208] on li "Devops Engineer Computer & Software" at bounding box center [352, 218] width 492 height 30
type input "Devops Engineer"
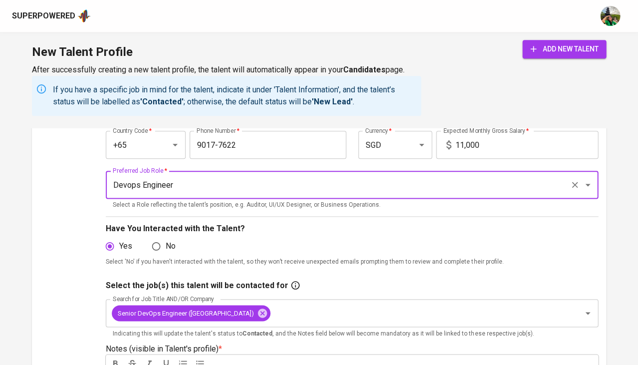
click at [536, 39] on div "New Talent Profile After successfully creating a new talent profile, the talent…" at bounding box center [319, 80] width 638 height 96
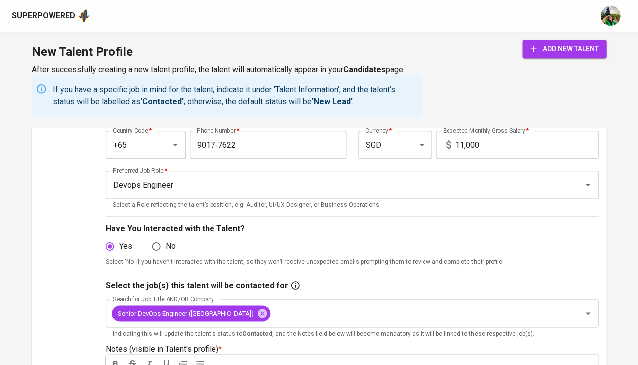
click at [537, 50] on span "add new talent" at bounding box center [565, 49] width 68 height 12
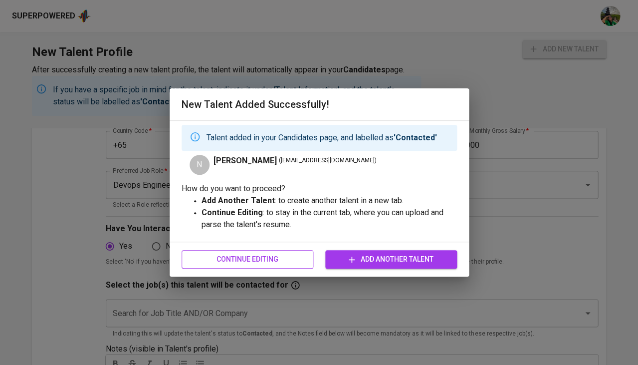
click at [291, 256] on span "Continue Editing" at bounding box center [248, 259] width 116 height 12
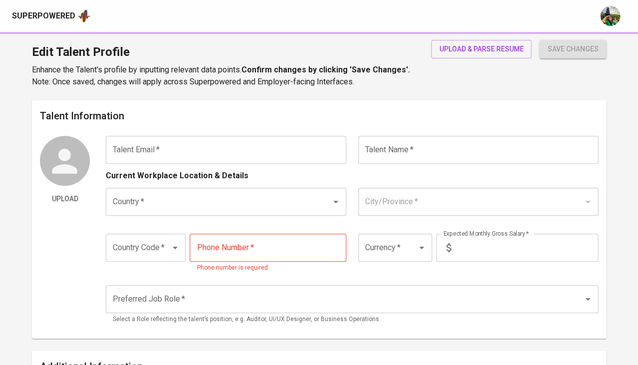
type input "balasg70@gmail.com"
type input "Nanithamby Balachandran"
type input "Singapore"
type input "+65"
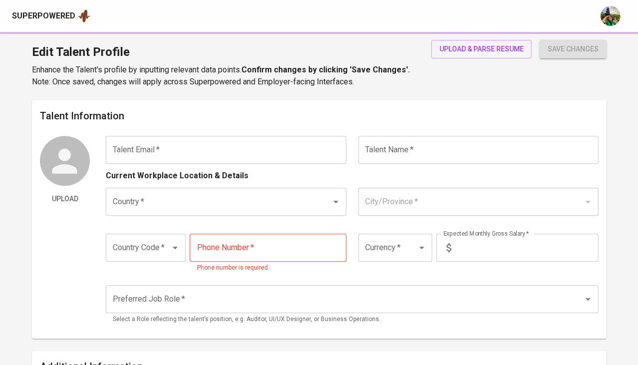
type input "9017-7622"
type input "SGD"
type input "11,000"
type input "Devops Engineer"
radio input "true"
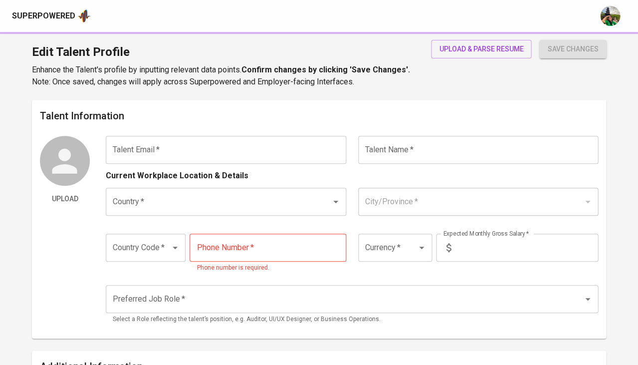
radio input "true"
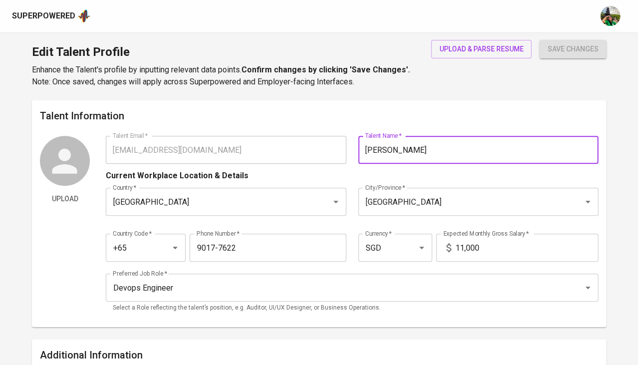
click at [403, 155] on input "Nanithamby Balachandran" at bounding box center [478, 150] width 241 height 28
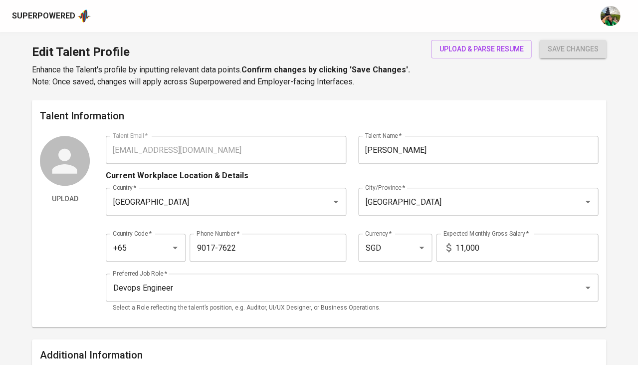
click at [54, 22] on div "Superpowered" at bounding box center [51, 15] width 79 height 15
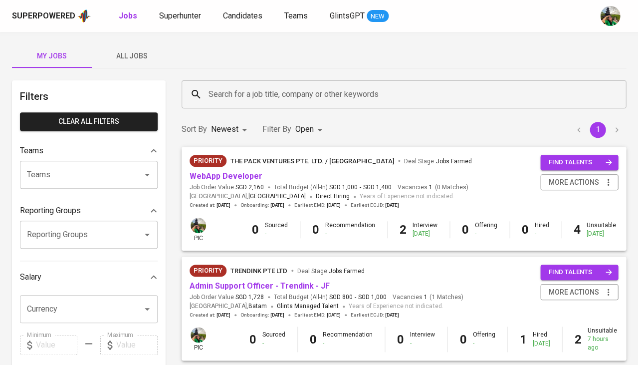
click at [135, 48] on button "All Jobs" at bounding box center [132, 56] width 80 height 24
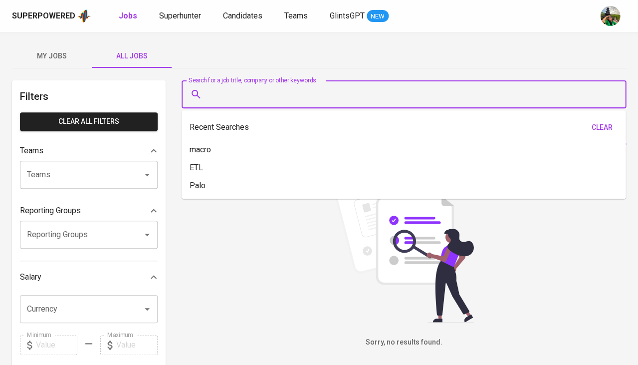
click at [248, 85] on input "Search for a job title, company or other keywords" at bounding box center [406, 94] width 401 height 19
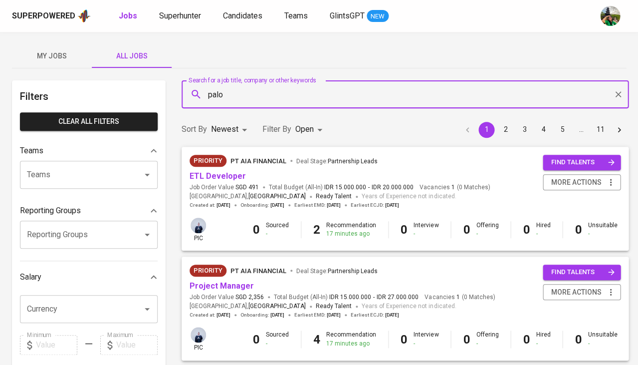
type input "palo"
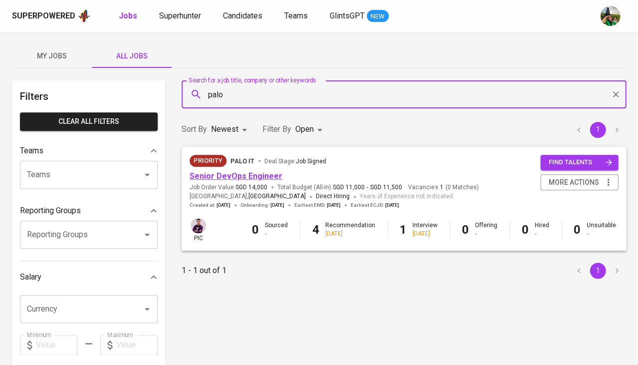
click at [260, 176] on link "Senior DevOps Engineer" at bounding box center [236, 175] width 93 height 9
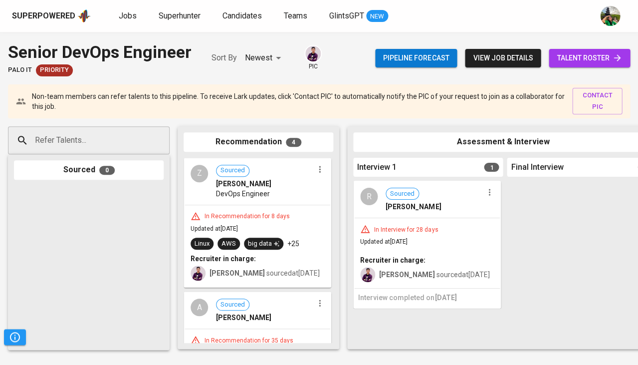
click at [110, 141] on input "Refer Talents..." at bounding box center [84, 140] width 105 height 19
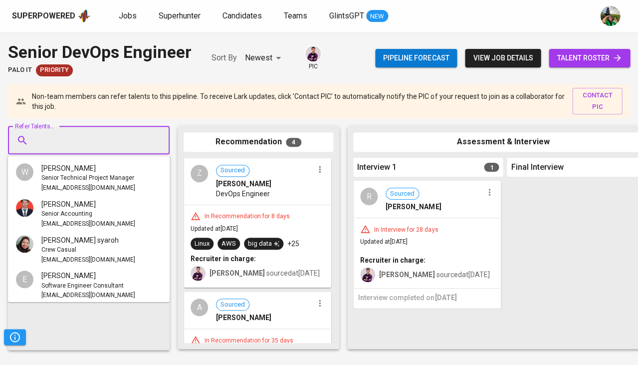
paste input "balasg70@gmail.com"
type input "balasg70@gmail.com"
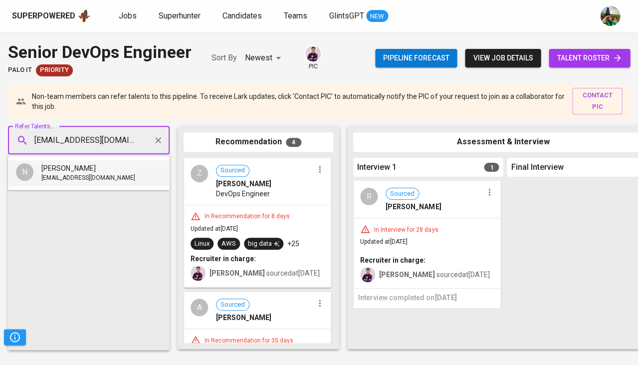
click at [106, 188] on ul "N Nanithamby Balachandran balasg70@gmail.com" at bounding box center [89, 173] width 162 height 34
click at [119, 177] on div "balasg70@gmail.com" at bounding box center [88, 178] width 94 height 10
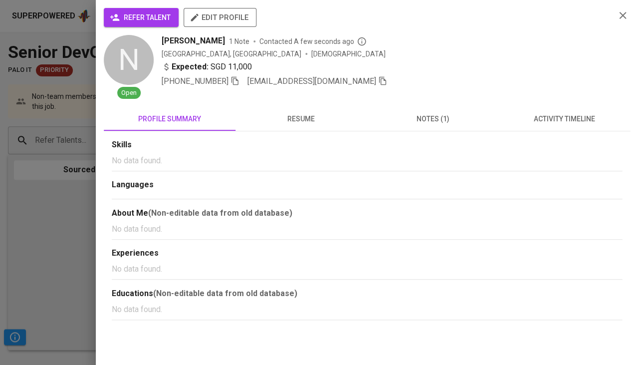
click at [147, 15] on span "refer talent" at bounding box center [141, 17] width 59 height 12
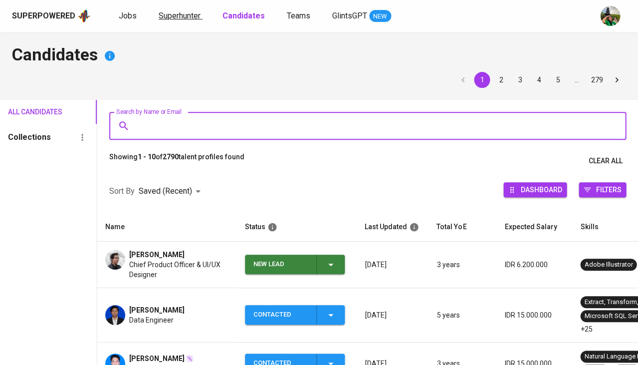
click at [178, 20] on link "Superhunter" at bounding box center [181, 16] width 44 height 12
